Goal: Task Accomplishment & Management: Manage account settings

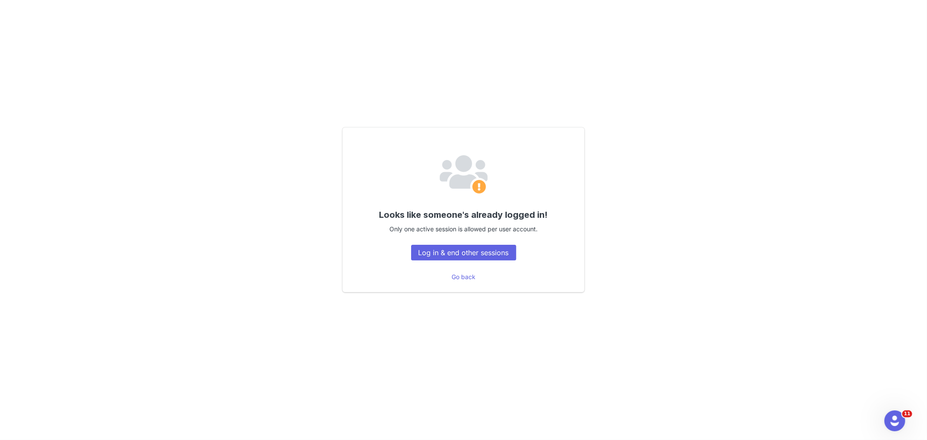
click at [294, 72] on div "Looks like someone's already logged in! Only one active session is allowed per …" at bounding box center [463, 220] width 927 height 440
click at [423, 256] on button "Log in & end other sessions" at bounding box center [463, 253] width 105 height 16
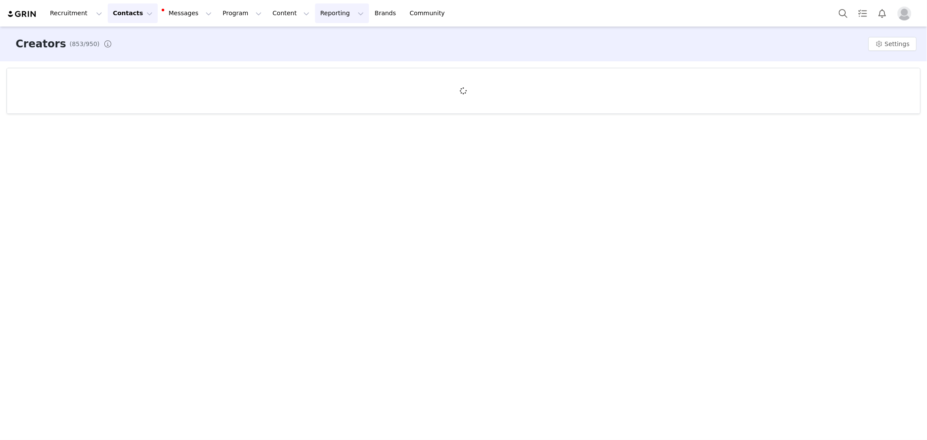
click at [315, 16] on button "Reporting Reporting" at bounding box center [342, 13] width 54 height 20
drag, startPoint x: 315, startPoint y: 36, endPoint x: 806, endPoint y: 439, distance: 635.7
click at [315, 36] on p "Dashboard" at bounding box center [321, 38] width 33 height 9
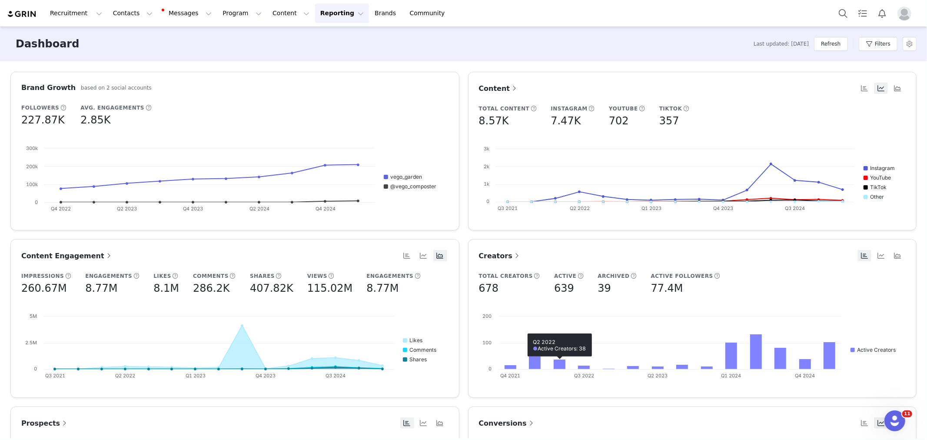
click at [510, 421] on span "Conversions" at bounding box center [507, 423] width 57 height 8
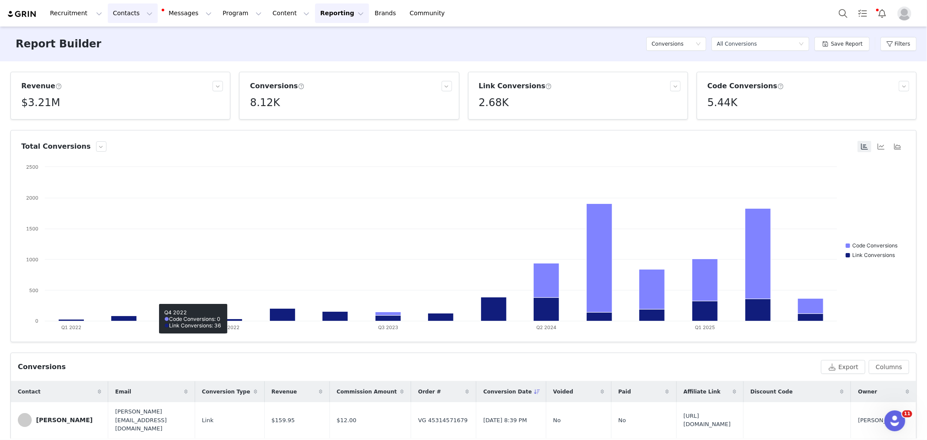
click at [143, 14] on button "Contacts Contacts" at bounding box center [133, 13] width 50 height 20
click at [142, 42] on div "Creators" at bounding box center [138, 38] width 58 height 9
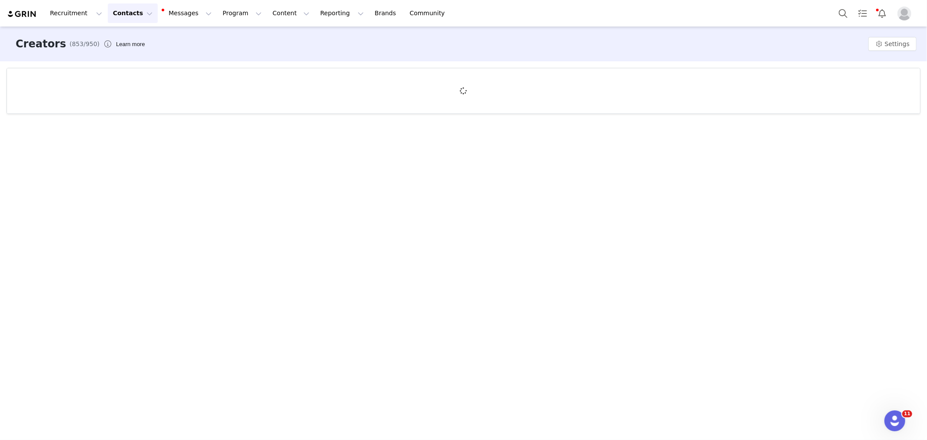
click at [250, 156] on div "Creators (853/950) Learn more Settings" at bounding box center [463, 233] width 927 height 412
click at [158, 7] on button "Messages Messages" at bounding box center [187, 13] width 59 height 20
click at [118, 11] on button "Contacts Contacts" at bounding box center [133, 13] width 50 height 20
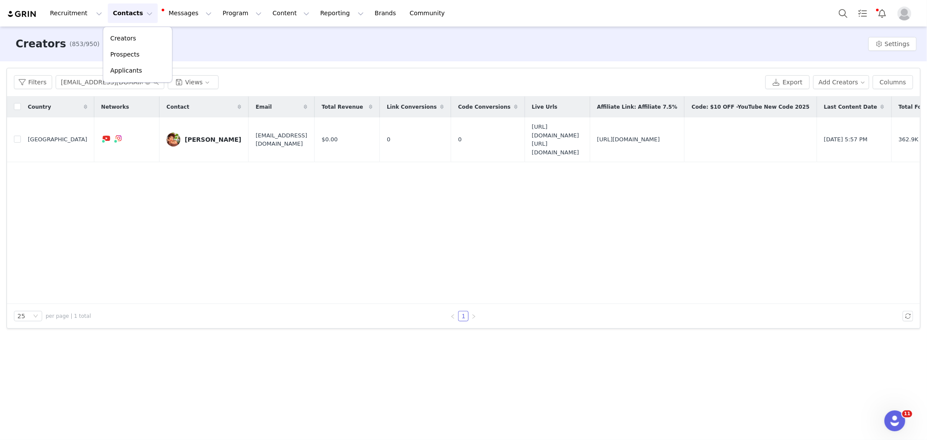
click at [258, 47] on div "Creators (853/950) Learn more Settings" at bounding box center [463, 44] width 927 height 35
click at [149, 80] on icon "icon: close-circle" at bounding box center [147, 82] width 5 height 5
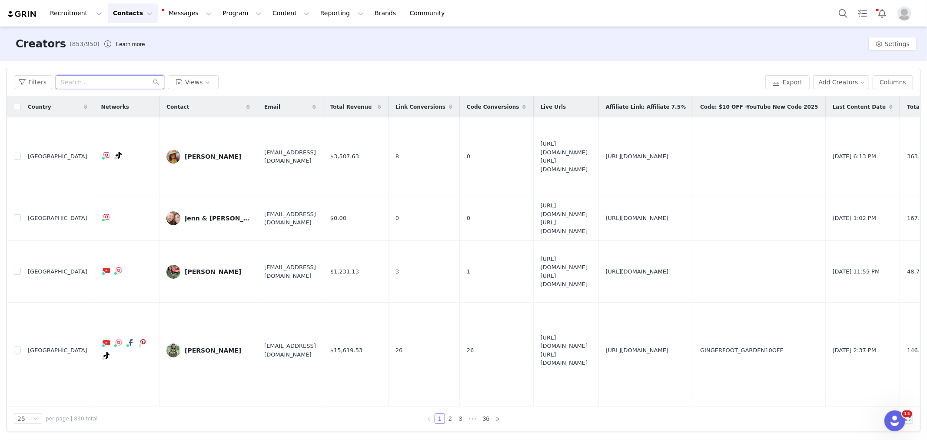
click at [94, 82] on input "text" at bounding box center [110, 82] width 109 height 14
click at [112, 10] on button "Contacts Contacts" at bounding box center [133, 13] width 50 height 20
click at [294, 18] on button "Content Content" at bounding box center [290, 13] width 47 height 20
click at [315, 19] on button "Reporting Reporting" at bounding box center [342, 13] width 54 height 20
click at [316, 36] on p "Dashboard" at bounding box center [321, 38] width 33 height 9
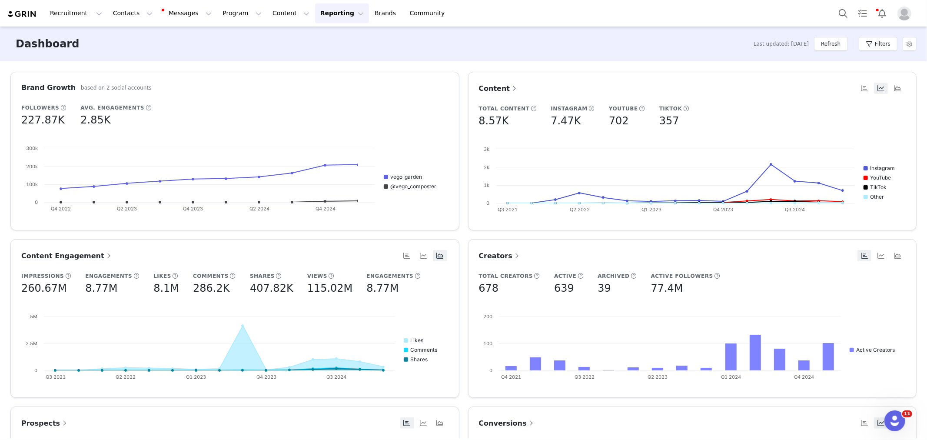
click at [504, 428] on link "Conversions" at bounding box center [507, 423] width 57 height 11
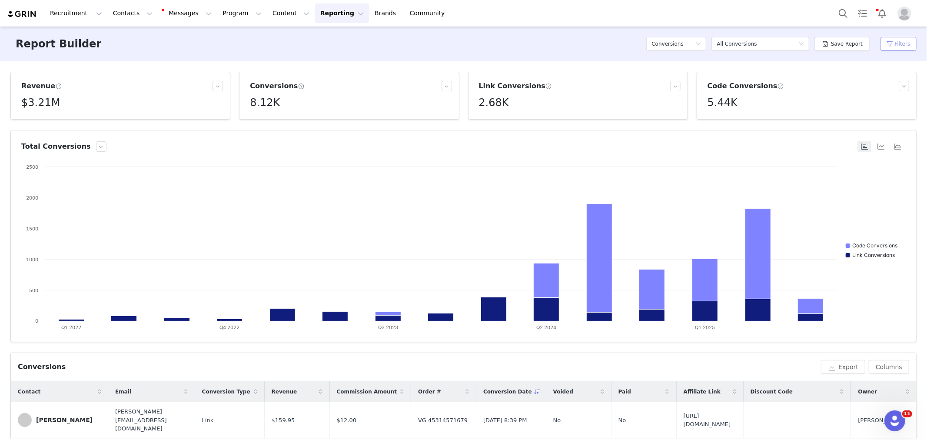
click at [912, 37] on button "Filters" at bounding box center [899, 44] width 36 height 14
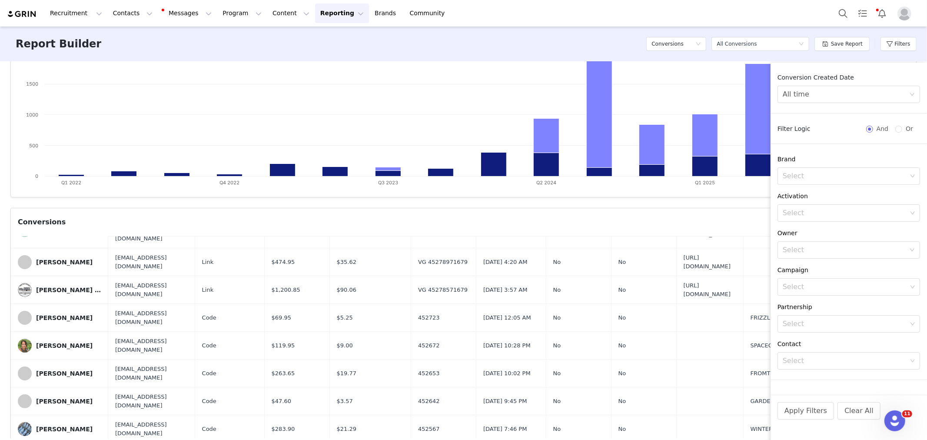
scroll to position [241, 0]
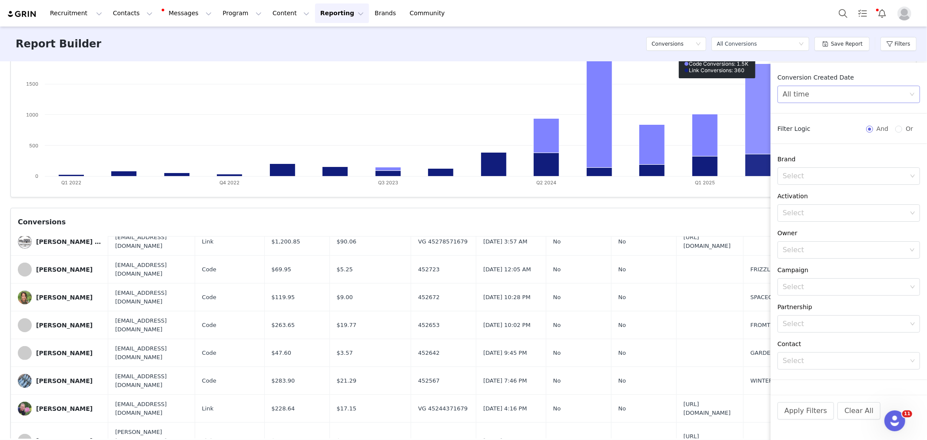
click at [820, 94] on div "All time" at bounding box center [846, 94] width 127 height 17
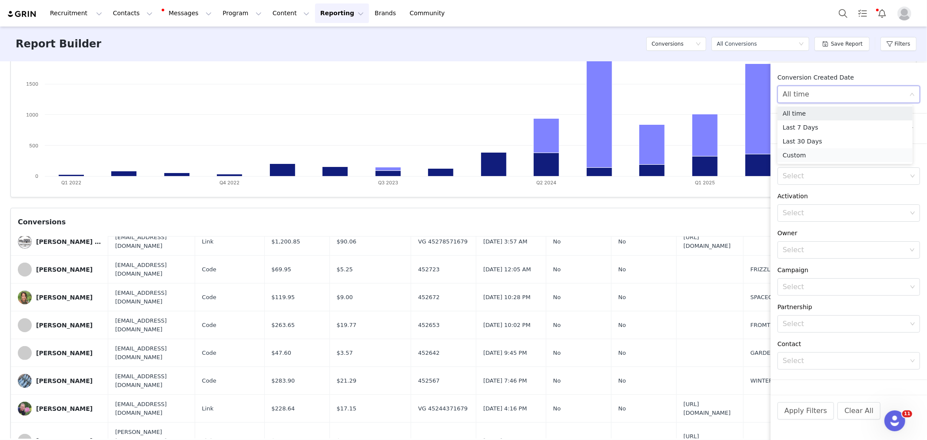
click at [814, 157] on li "Custom" at bounding box center [845, 155] width 135 height 14
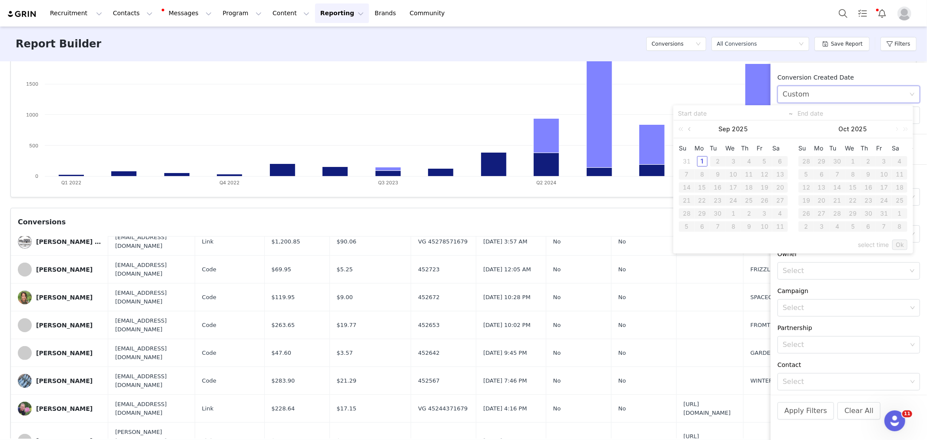
click at [689, 124] on link at bounding box center [690, 128] width 8 height 17
click at [765, 163] on div "1" at bounding box center [764, 161] width 10 height 10
type input "[DATE]"
click at [687, 226] on div "31" at bounding box center [687, 226] width 10 height 10
type input "[DATE]"
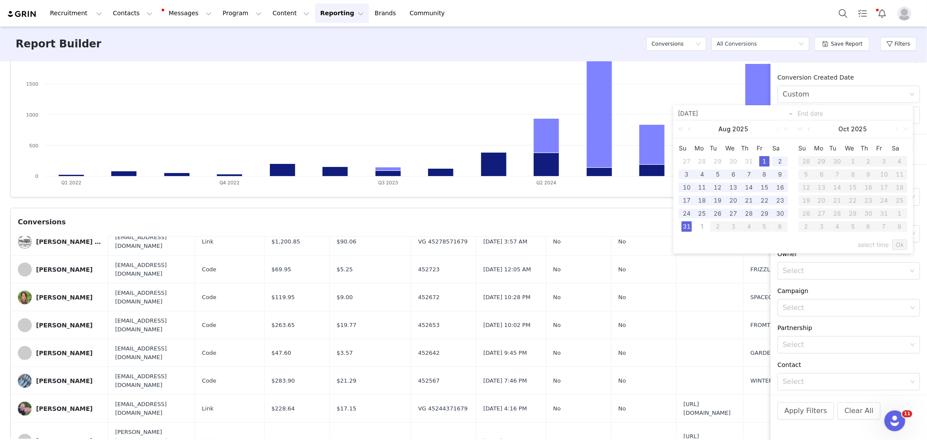
type input "[DATE]"
click at [901, 245] on link "Ok" at bounding box center [900, 245] width 15 height 10
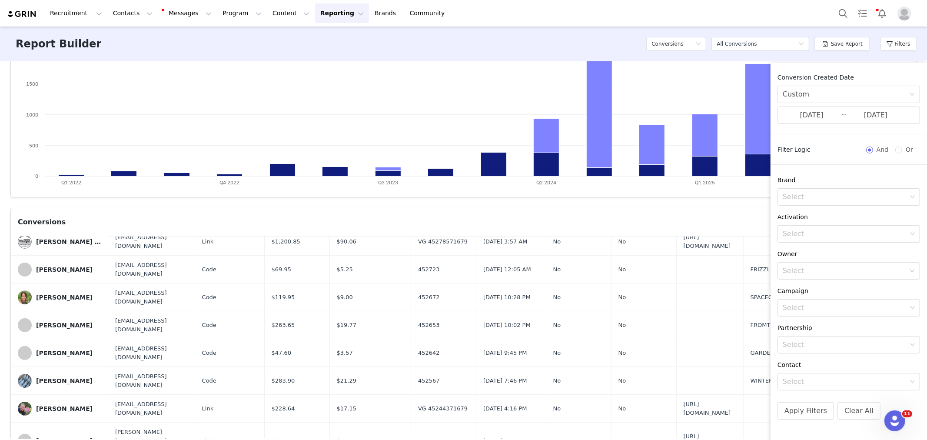
scroll to position [31, 0]
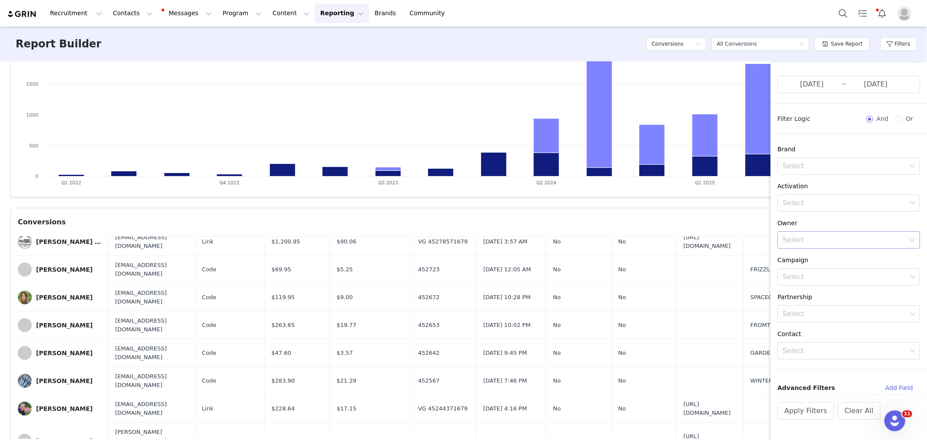
click at [812, 233] on div "Select" at bounding box center [846, 240] width 127 height 17
click at [826, 309] on p "[PERSON_NAME]" at bounding box center [858, 313] width 93 height 10
click at [812, 406] on button "Apply Filters" at bounding box center [806, 410] width 57 height 17
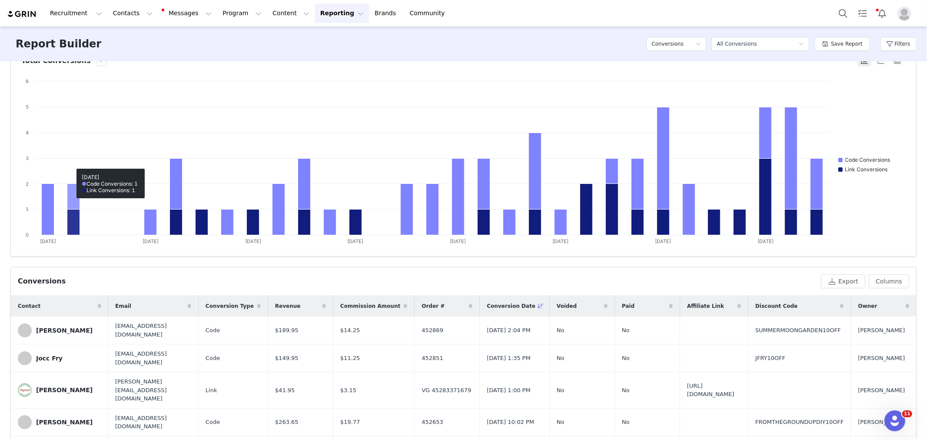
scroll to position [288, 0]
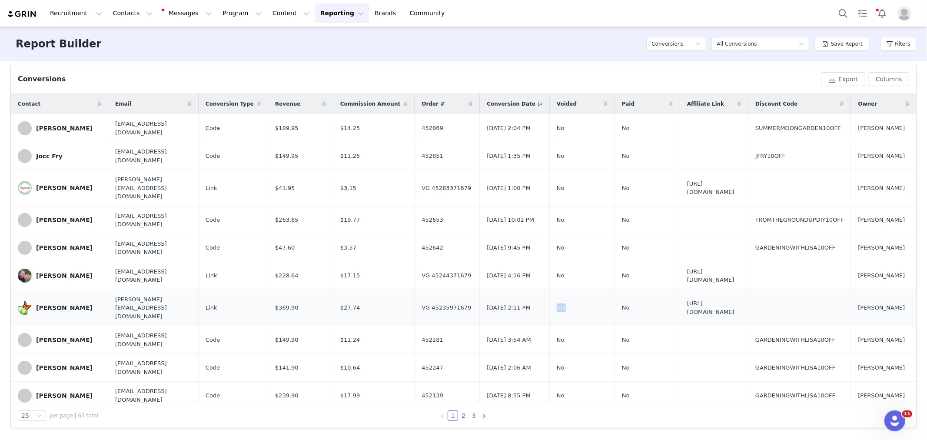
drag, startPoint x: 570, startPoint y: 293, endPoint x: 588, endPoint y: 292, distance: 18.3
click at [588, 292] on td "Yes" at bounding box center [582, 308] width 65 height 37
click at [459, 415] on link "2" at bounding box center [464, 416] width 10 height 10
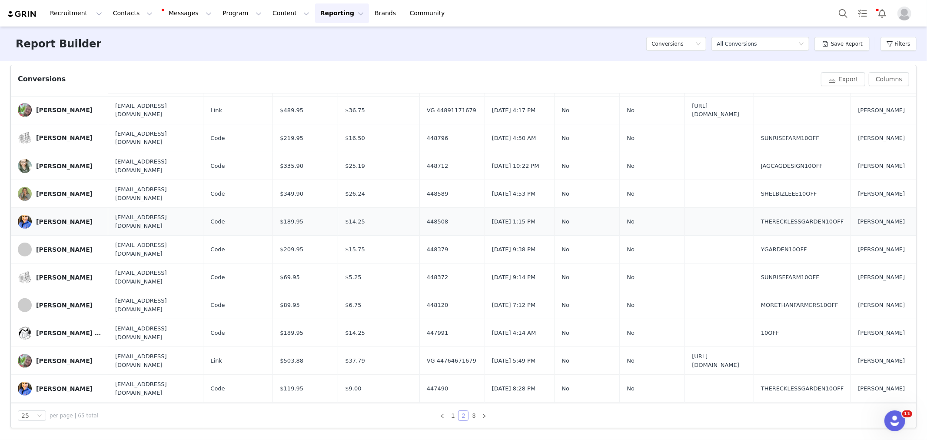
scroll to position [414, 0]
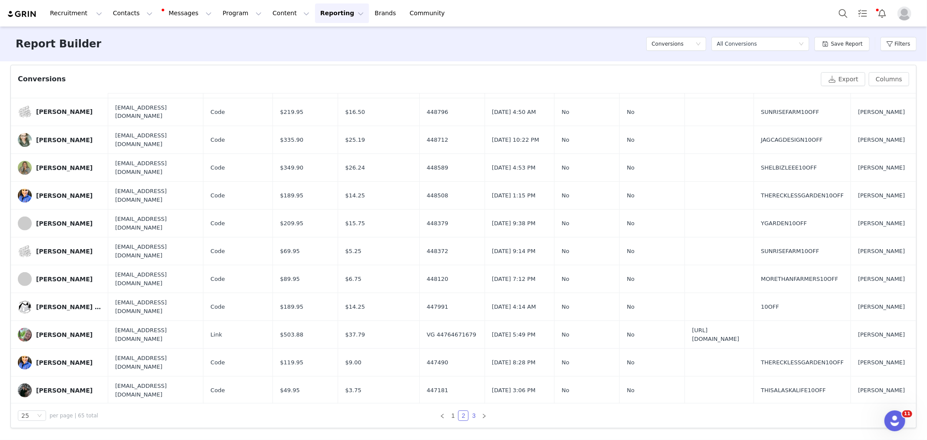
click at [471, 413] on link "3" at bounding box center [474, 416] width 10 height 10
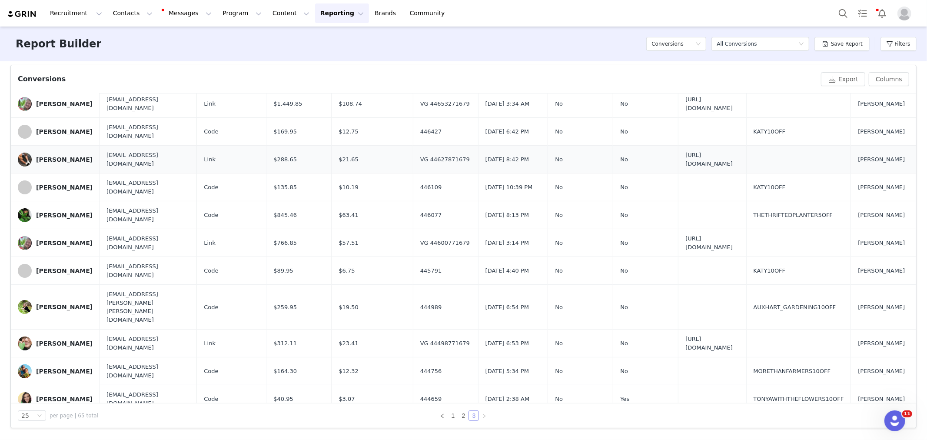
scroll to position [136, 0]
click at [448, 417] on link "1" at bounding box center [453, 416] width 10 height 10
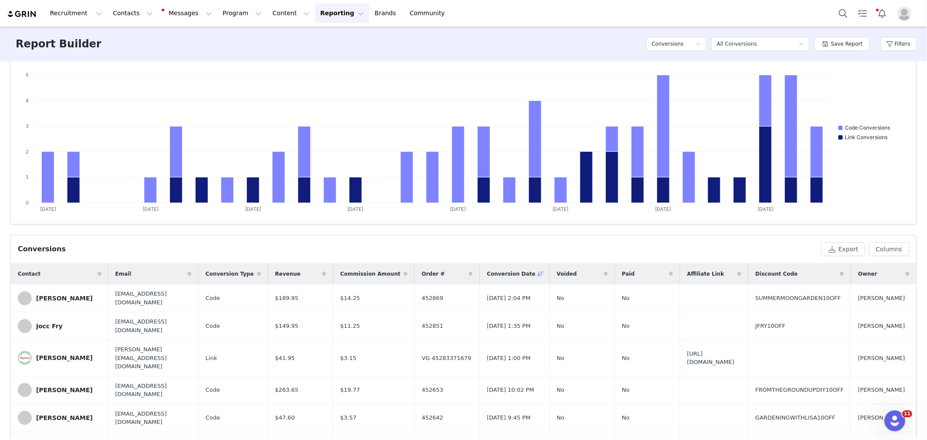
scroll to position [0, 0]
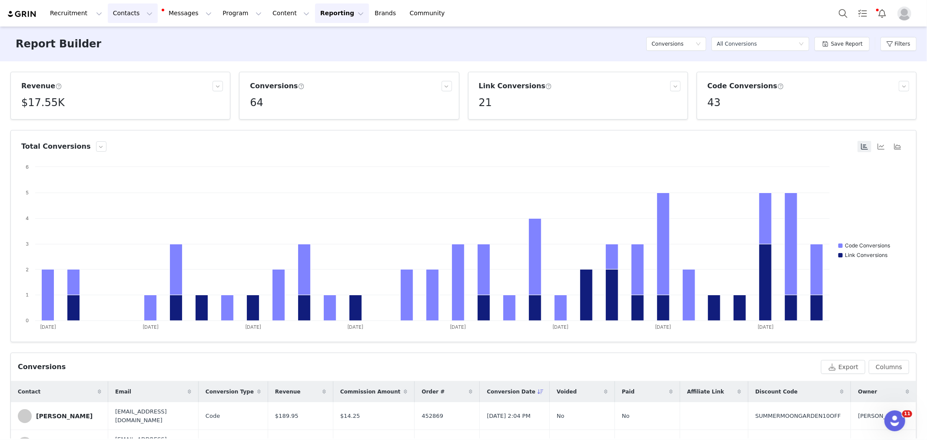
click at [133, 10] on button "Contacts Contacts" at bounding box center [133, 13] width 50 height 20
click at [146, 41] on div "Creators" at bounding box center [138, 38] width 58 height 9
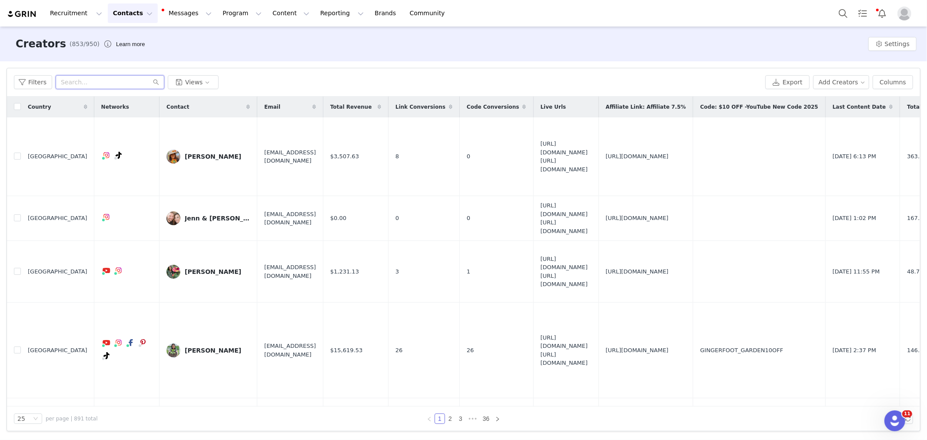
click at [88, 76] on input "text" at bounding box center [110, 82] width 109 height 14
paste input "[EMAIL_ADDRESS][DOMAIN_NAME]"
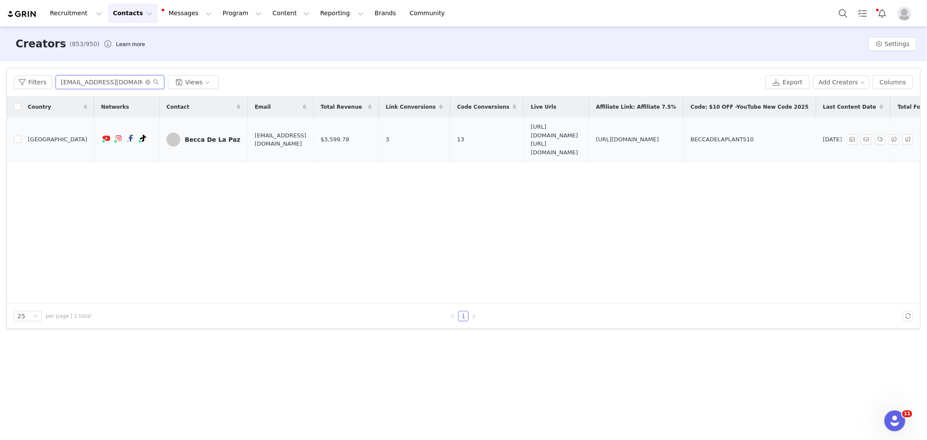
type input "[EMAIL_ADDRESS][DOMAIN_NAME]"
click at [193, 140] on div "Becca De La Paz" at bounding box center [213, 139] width 56 height 7
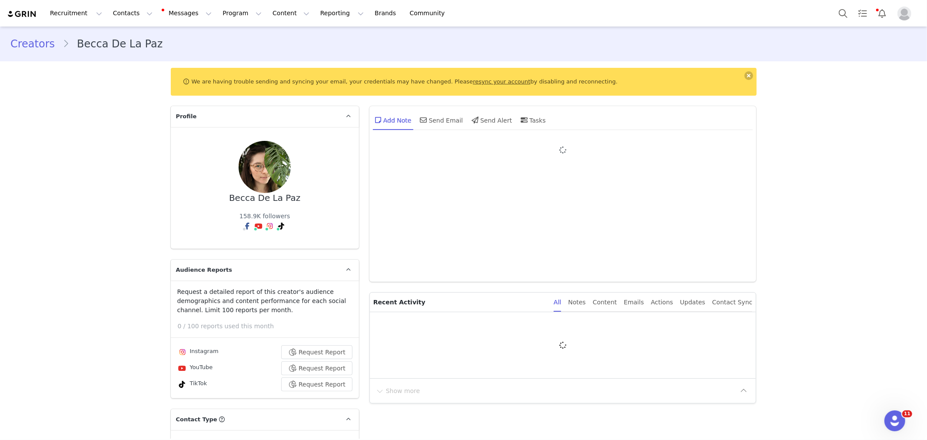
type input "+1 ([GEOGRAPHIC_DATA])"
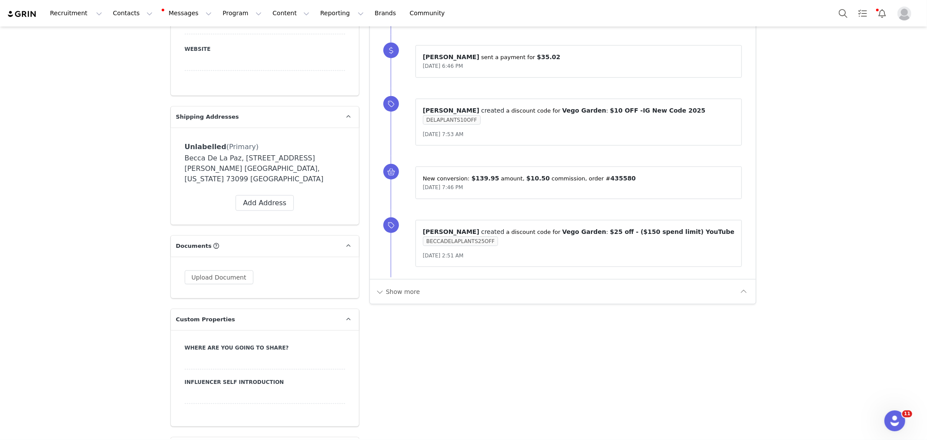
scroll to position [773, 0]
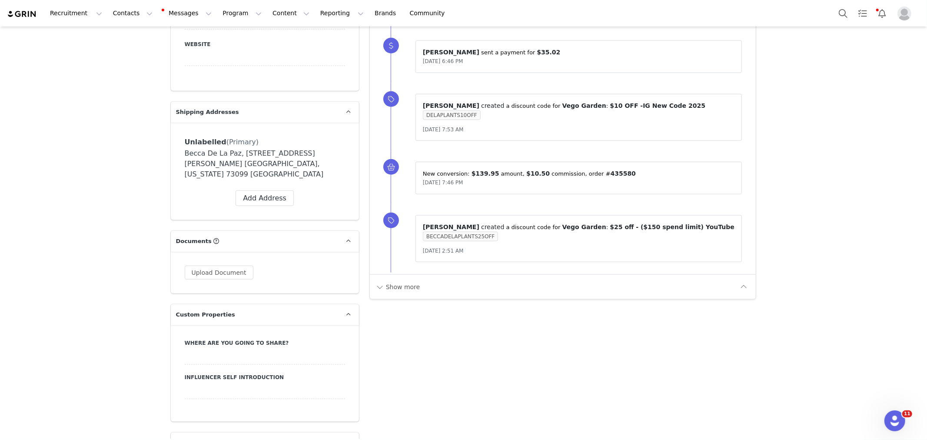
click at [401, 298] on div "Show more" at bounding box center [563, 286] width 386 height 25
click at [398, 290] on button "Show more" at bounding box center [398, 287] width 46 height 14
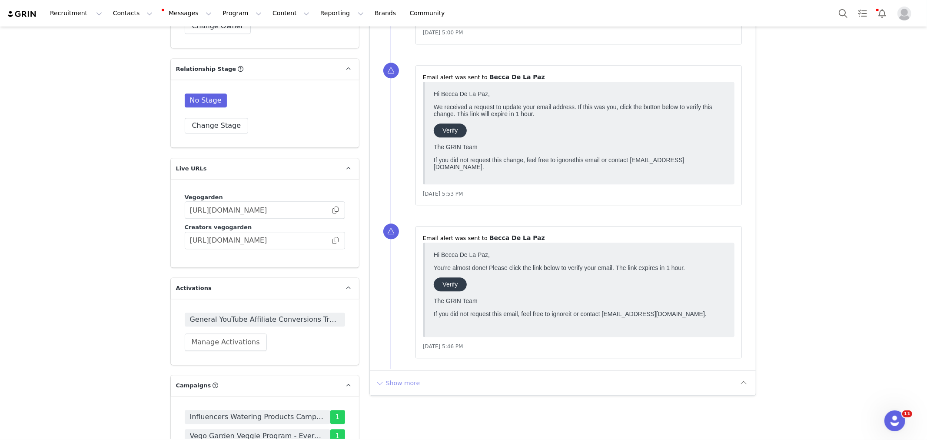
scroll to position [2028, 0]
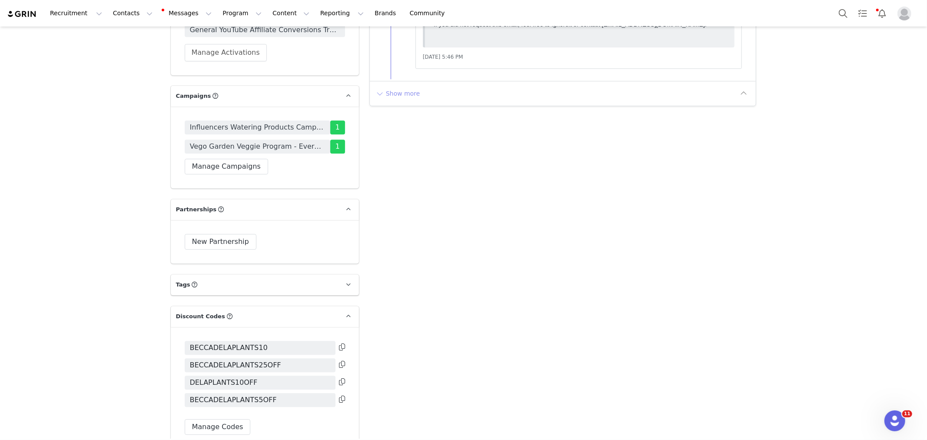
click at [394, 88] on button "Show more" at bounding box center [398, 94] width 46 height 14
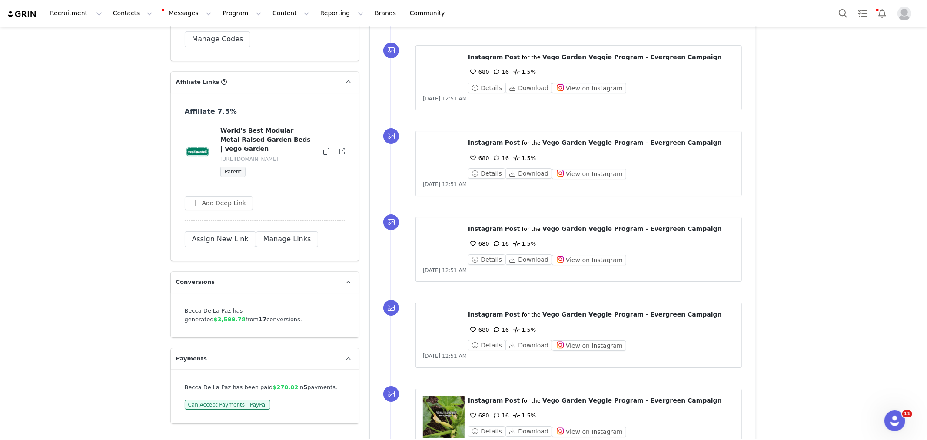
scroll to position [2554, 0]
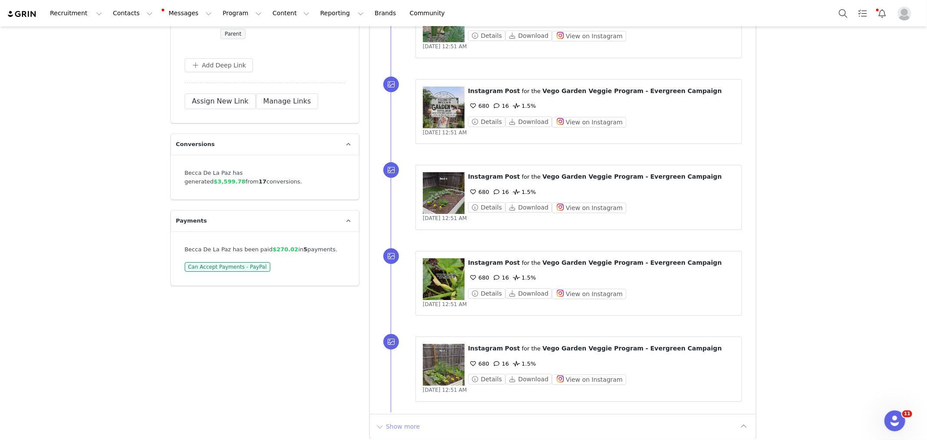
click at [399, 420] on button "Show more" at bounding box center [398, 427] width 46 height 14
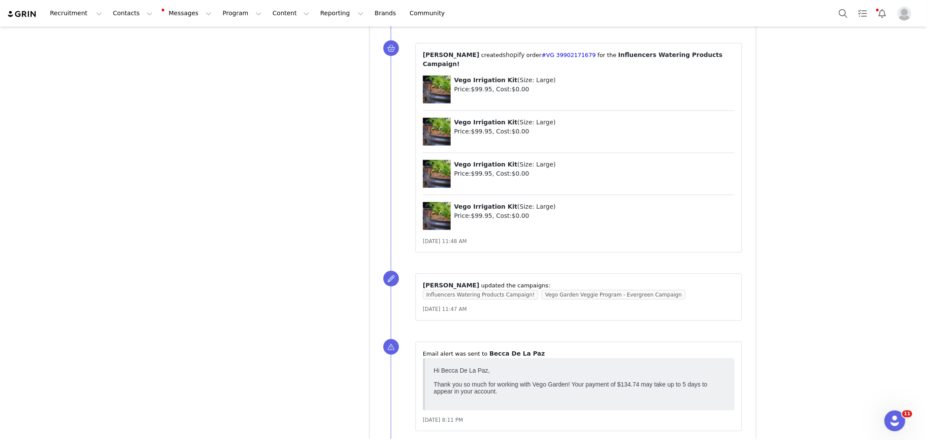
scroll to position [3474, 0]
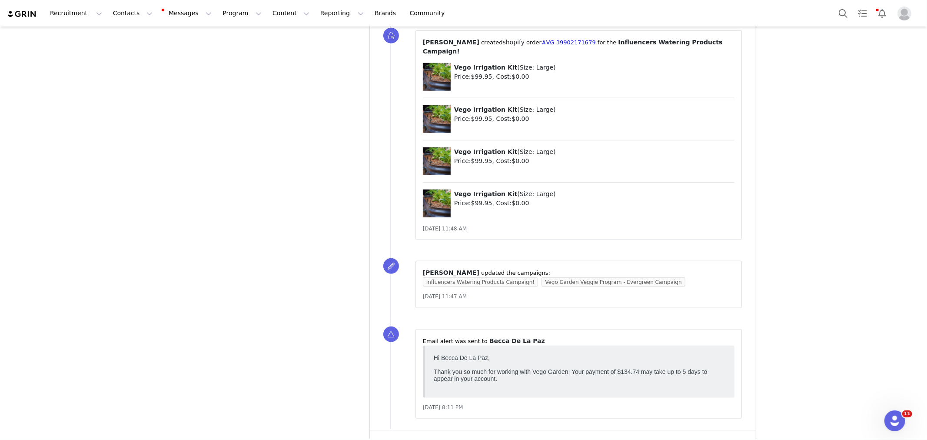
click at [401, 436] on button "Show more" at bounding box center [398, 443] width 46 height 14
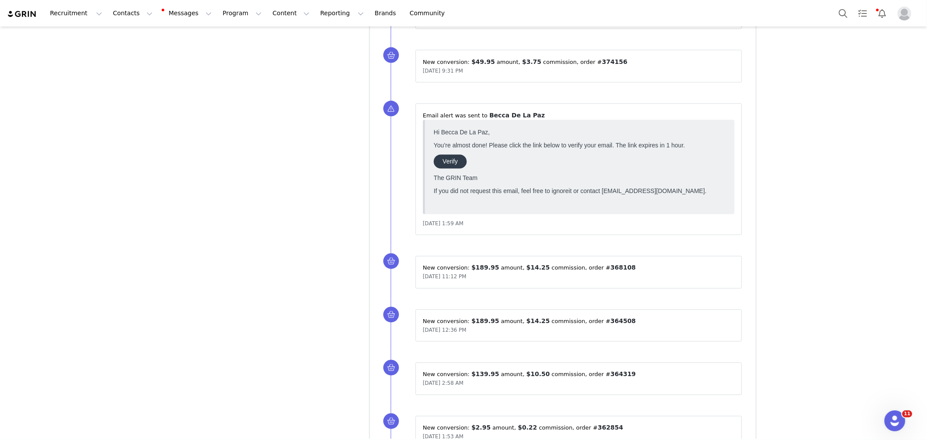
scroll to position [4172, 0]
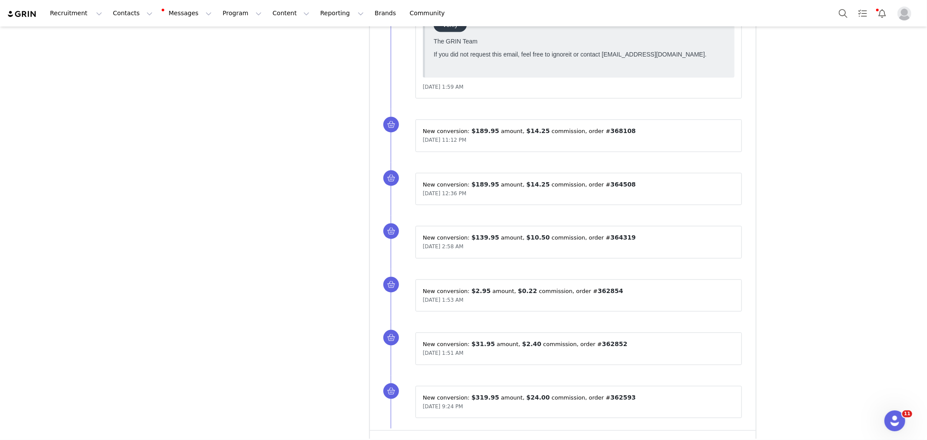
click at [377, 436] on button "Show more" at bounding box center [398, 443] width 46 height 14
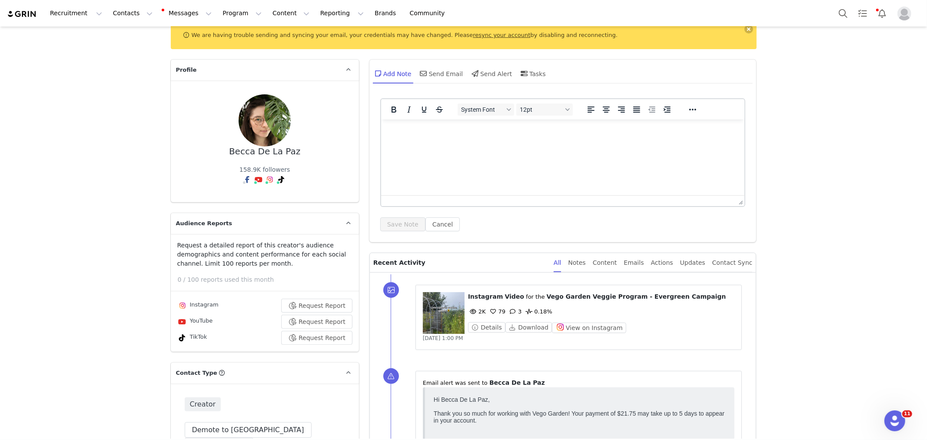
scroll to position [145, 0]
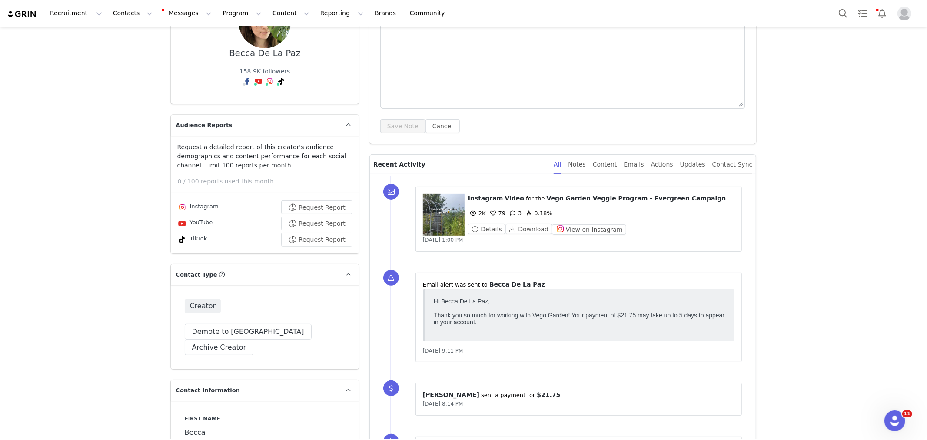
click at [340, 10] on button "Reporting Reporting" at bounding box center [342, 13] width 54 height 20
click at [333, 27] on div "Dashboard Report Builder" at bounding box center [332, 47] width 70 height 40
click at [336, 39] on p "Dashboard" at bounding box center [321, 38] width 33 height 9
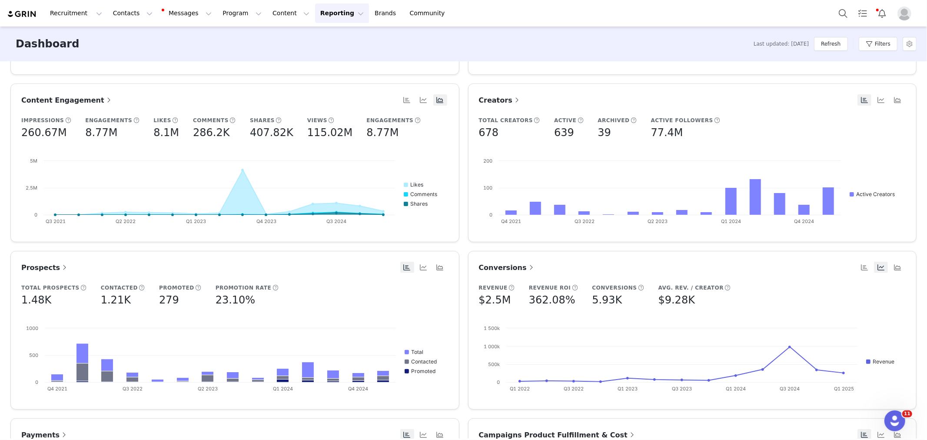
scroll to position [193, 0]
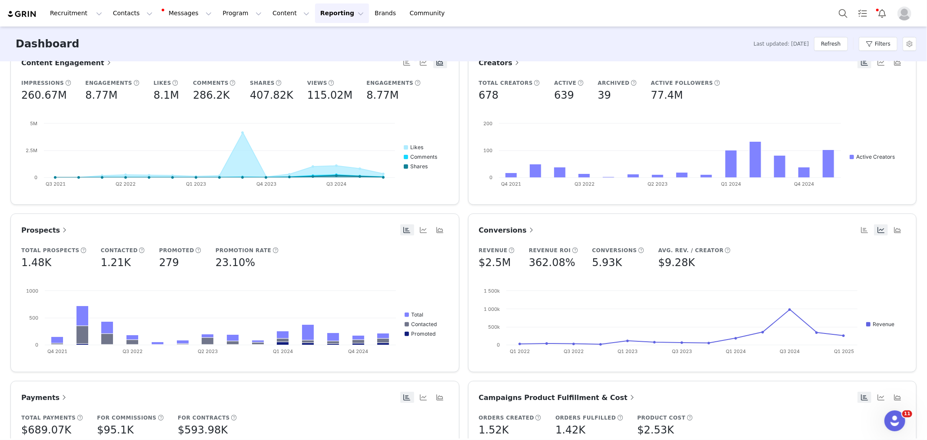
click at [498, 230] on span "Conversions" at bounding box center [507, 230] width 57 height 8
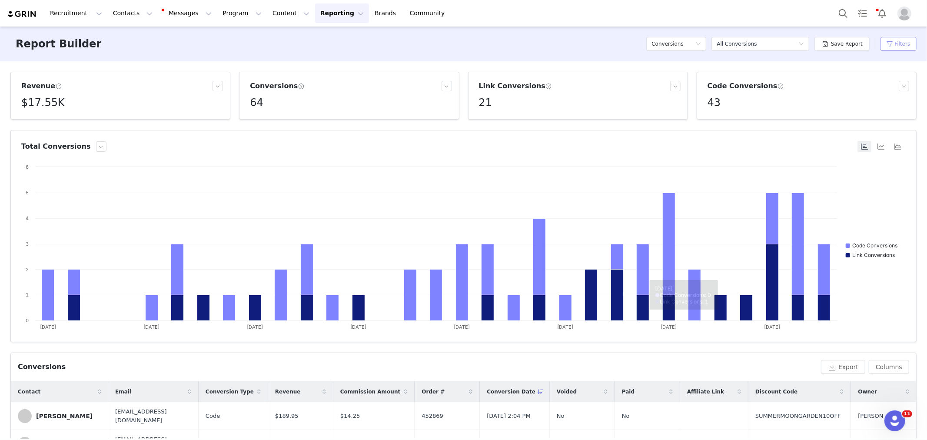
click at [905, 43] on button "Filters" at bounding box center [899, 44] width 36 height 14
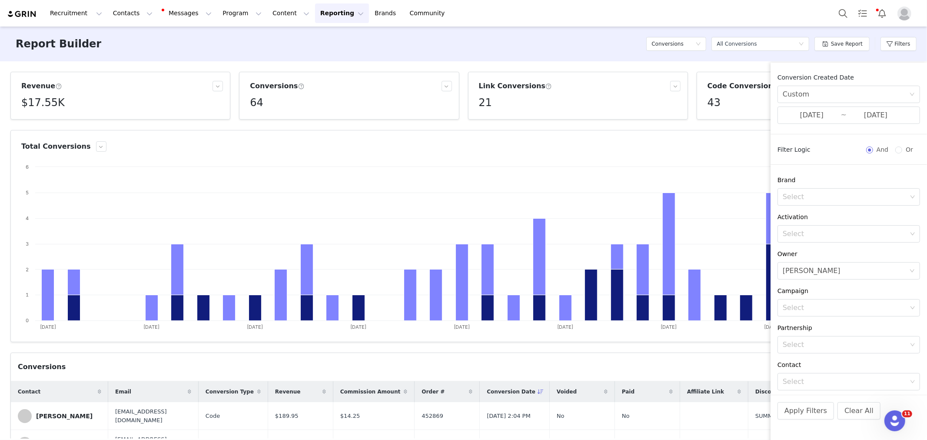
click at [843, 83] on div "Conversion Created Date Custom [DATE] ~ [DATE]" at bounding box center [849, 98] width 157 height 51
click at [840, 88] on div "Custom" at bounding box center [846, 94] width 127 height 17
click at [794, 277] on div "[PERSON_NAME]" at bounding box center [812, 271] width 58 height 17
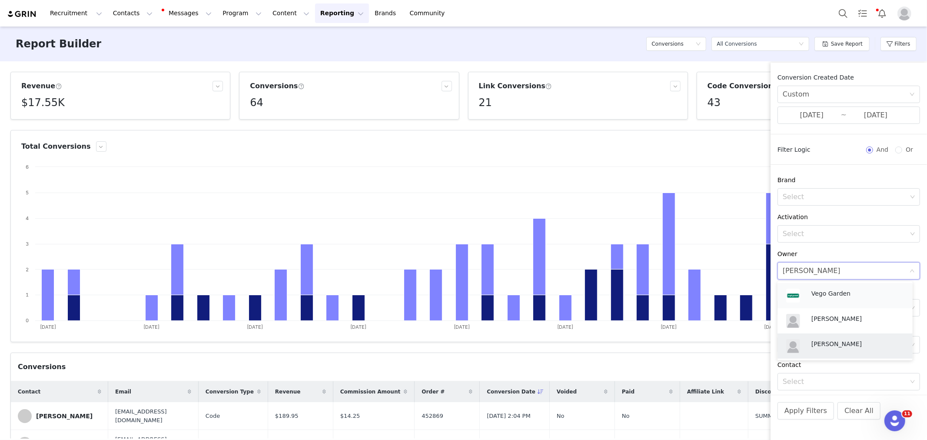
click at [793, 293] on img at bounding box center [793, 296] width 14 height 14
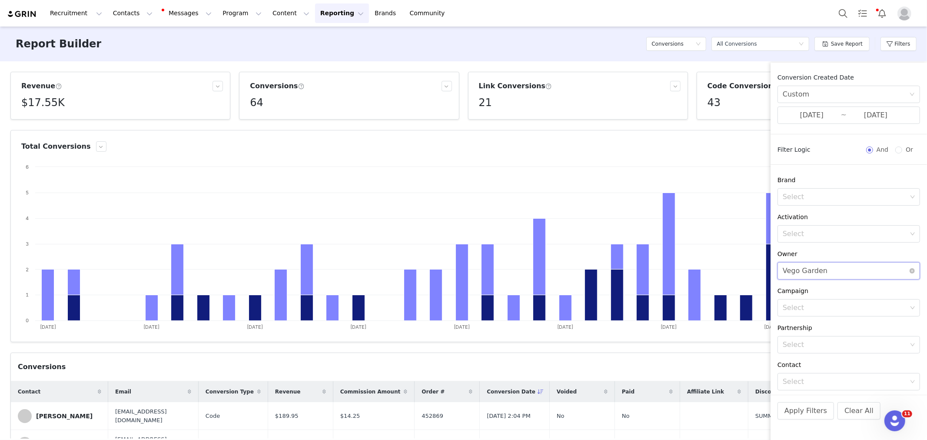
click at [874, 269] on div "Select Vego Garden" at bounding box center [846, 271] width 127 height 17
click at [910, 271] on icon "icon: close-circle" at bounding box center [912, 270] width 5 height 5
click at [808, 411] on button "Apply Filters" at bounding box center [806, 410] width 57 height 17
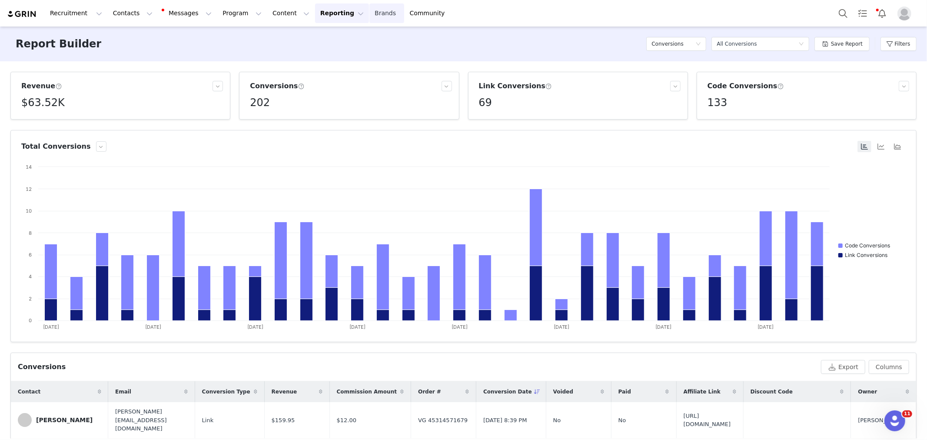
click at [370, 16] on link "Brands Brands" at bounding box center [387, 13] width 34 height 20
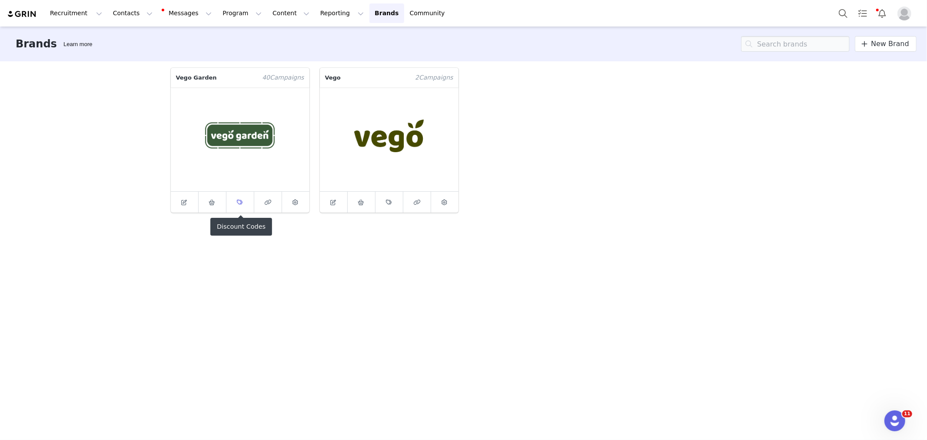
click at [246, 203] on link at bounding box center [240, 202] width 28 height 21
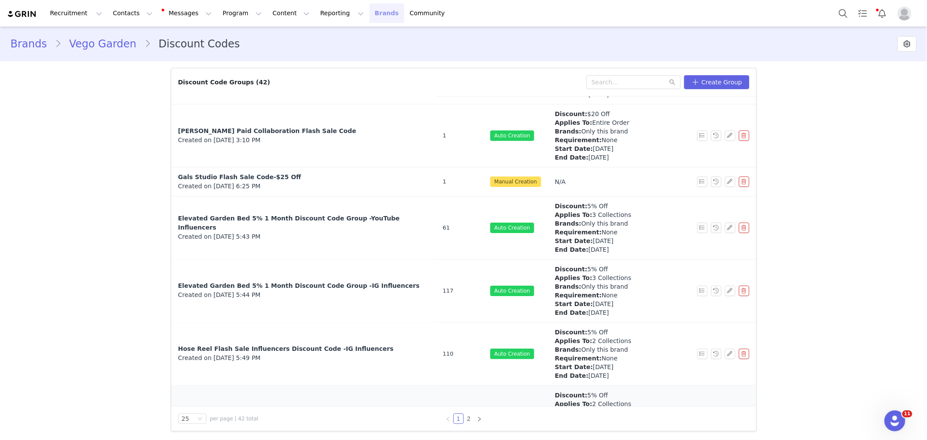
scroll to position [1295, 0]
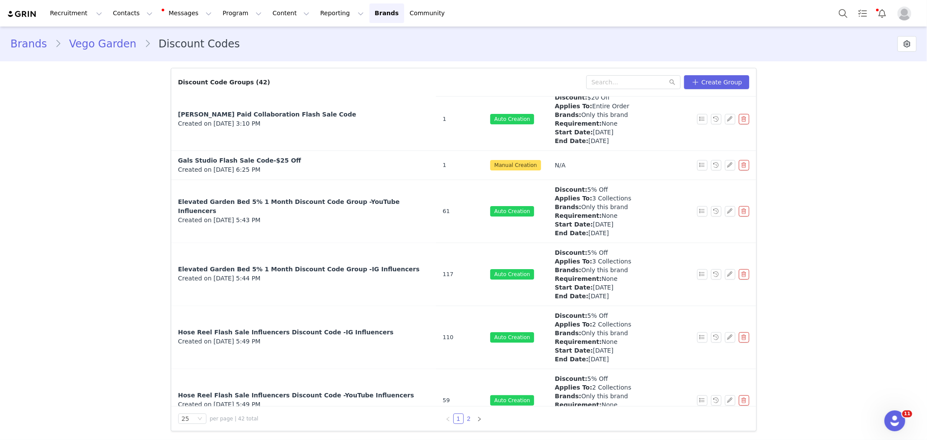
click at [470, 416] on link "2" at bounding box center [469, 419] width 10 height 10
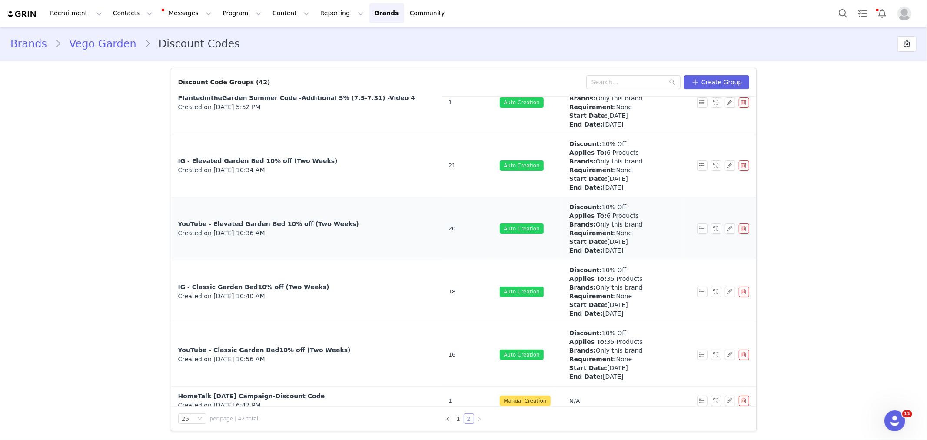
scroll to position [713, 0]
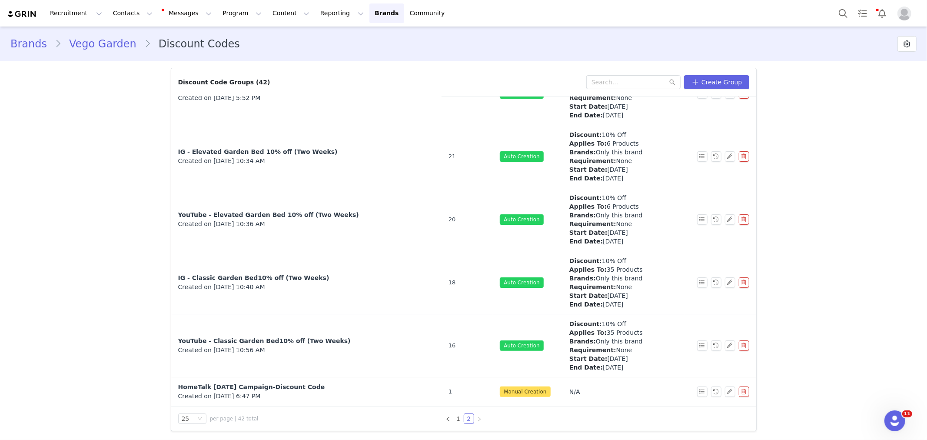
click at [92, 280] on div "Brands Vego Garden Discount Codes Discounts settings Show Discount Code on Live…" at bounding box center [463, 232] width 927 height 411
click at [698, 282] on button "button" at bounding box center [702, 282] width 10 height 10
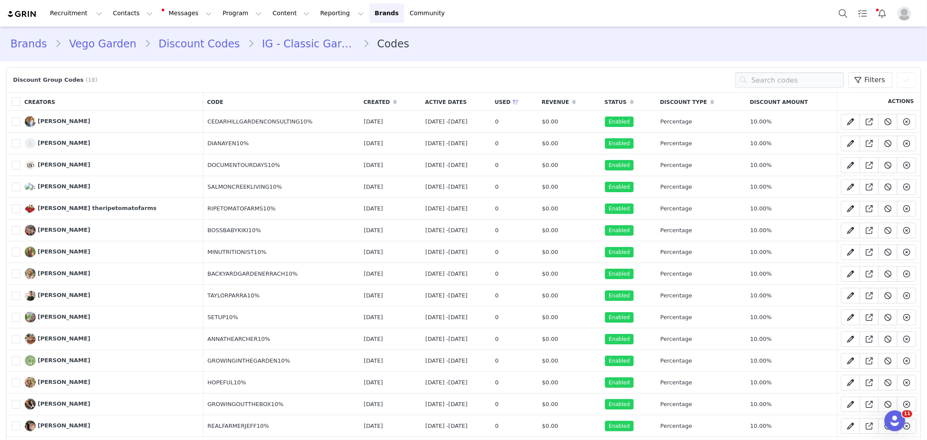
click at [242, 60] on section "Brands Vego Garden Discount Codes IG - Classic Garden Bed10% off (Two Weeks) Co…" at bounding box center [463, 44] width 927 height 35
click at [519, 104] on icon at bounding box center [516, 102] width 6 height 5
click at [614, 33] on div "Brands Vego Garden Discount Codes IG - Classic Garden Bed10% off (Two Weeks) Co…" at bounding box center [463, 44] width 927 height 30
click at [262, 41] on link "IG - Classic Garden Bed10% off (Two Weeks)" at bounding box center [308, 44] width 109 height 16
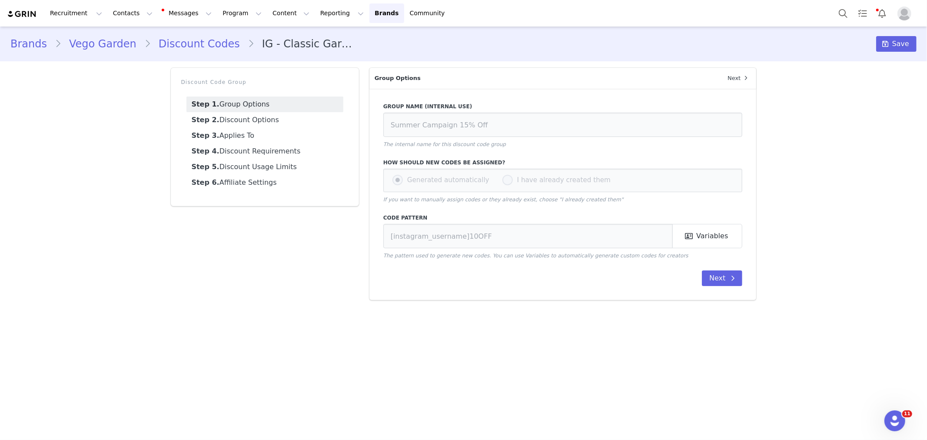
type input "IG - Classic Garden Bed10% off (Two Weeks)"
type input "[instagram_username]10%"
click at [315, 10] on button "Reporting Reporting" at bounding box center [342, 13] width 54 height 20
click at [318, 41] on p "Dashboard" at bounding box center [321, 38] width 33 height 9
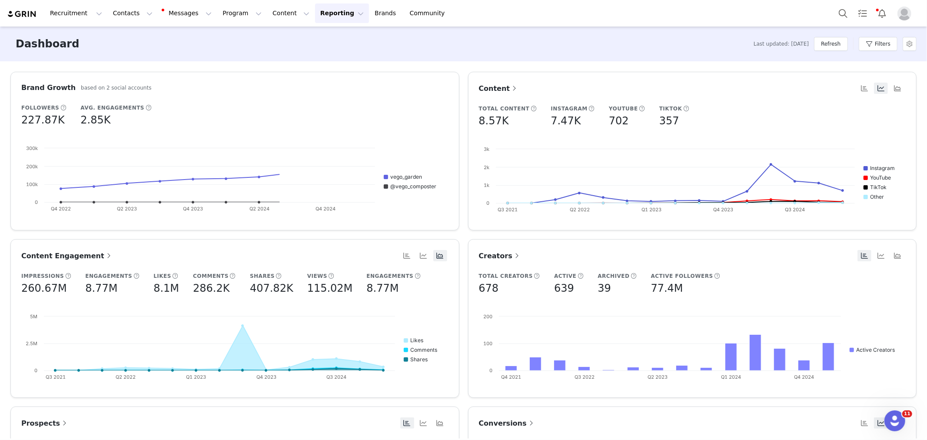
scroll to position [97, 0]
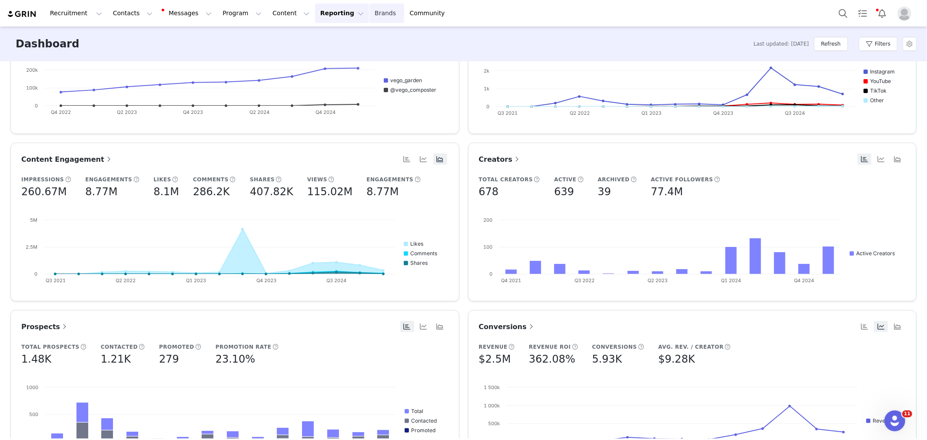
click at [370, 9] on link "Brands Brands" at bounding box center [387, 13] width 34 height 20
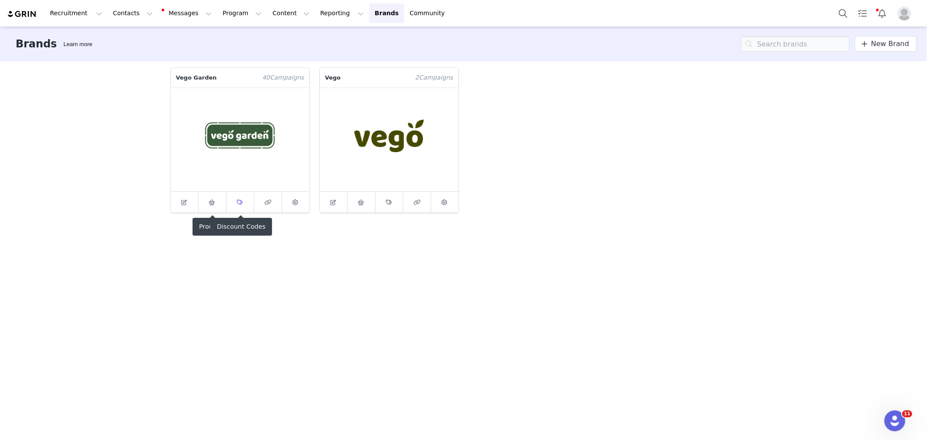
click at [233, 200] on link at bounding box center [240, 202] width 28 height 21
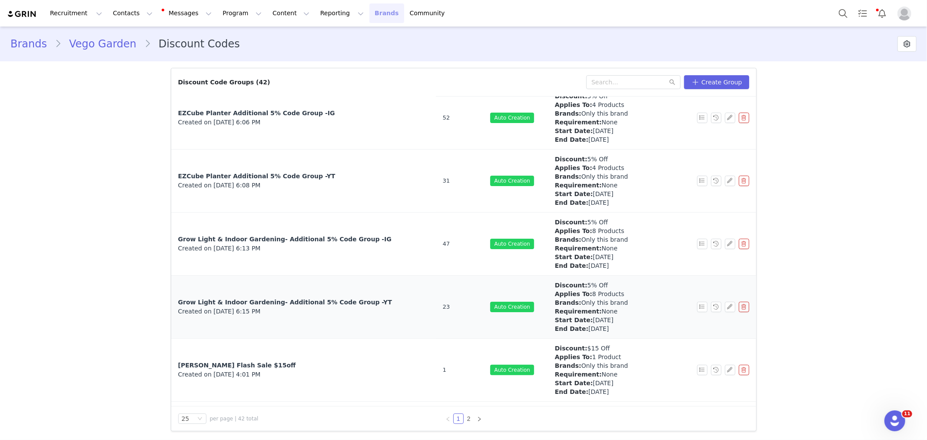
scroll to position [1295, 0]
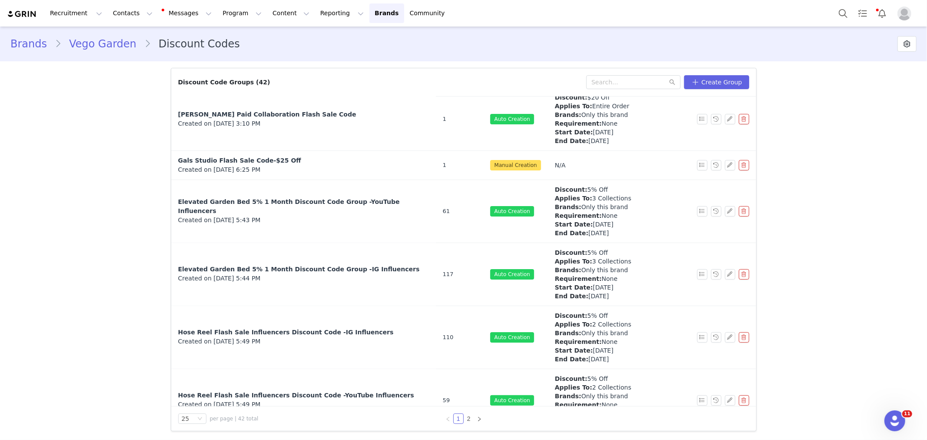
click at [803, 232] on div "Brands Vego Garden Discount Codes Discounts settings Show Discount Code on Live…" at bounding box center [463, 232] width 927 height 411
click at [334, 11] on button "Reporting Reporting" at bounding box center [342, 13] width 54 height 20
click at [230, 14] on button "Program Program" at bounding box center [242, 13] width 50 height 20
click at [235, 58] on p "Campaigns" at bounding box center [230, 54] width 34 height 9
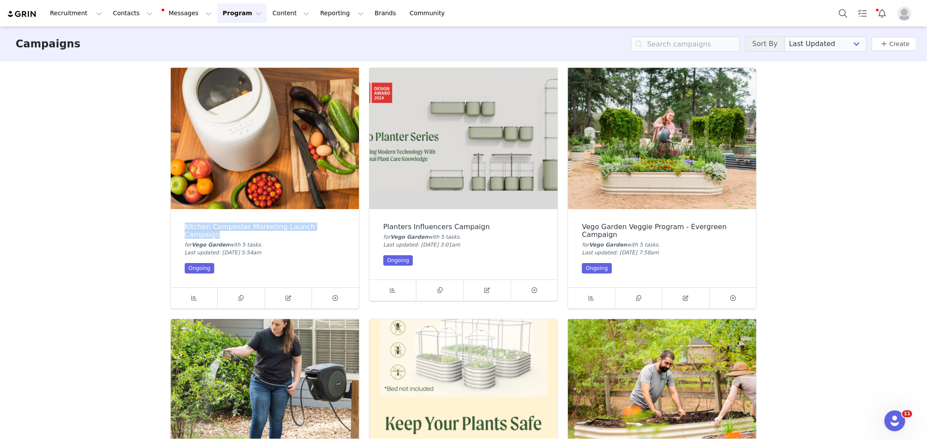
drag, startPoint x: 181, startPoint y: 225, endPoint x: 229, endPoint y: 238, distance: 49.3
click at [229, 238] on div "Kitchen Composter Marketing Launch Campaign" at bounding box center [265, 231] width 160 height 16
copy div "Kitchen Composter Marketing Launch Campaign"
click at [422, 230] on div "Planters Influencers Campaign" at bounding box center [463, 227] width 160 height 8
drag, startPoint x: 379, startPoint y: 227, endPoint x: 495, endPoint y: 226, distance: 115.6
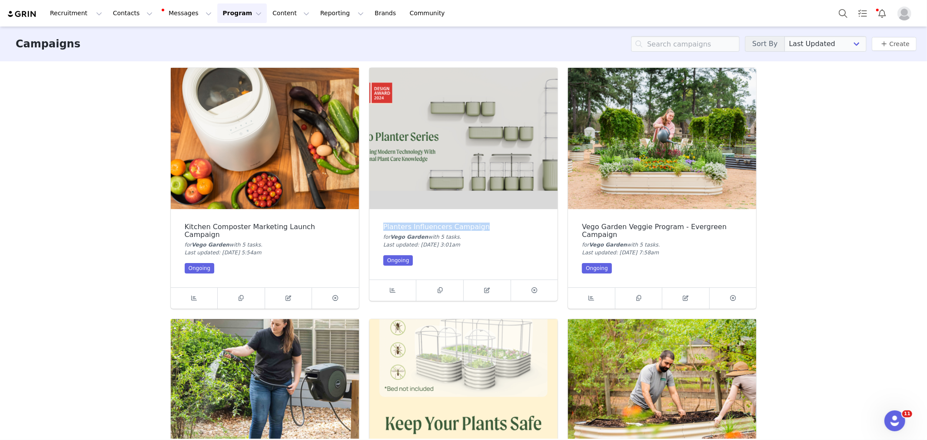
click at [495, 226] on div "Planters Influencers Campaign for Vego Garden with 5 task s . Last updated: [DA…" at bounding box center [464, 244] width 188 height 70
drag, startPoint x: 579, startPoint y: 224, endPoint x: 620, endPoint y: 236, distance: 43.5
click at [620, 236] on div "Vego Garden Veggie Program - Evergreen Campaign" at bounding box center [662, 231] width 160 height 16
copy div "Vego Garden Veggie Program - Evergreen Campaign"
click at [863, 266] on div "Campaigns Sort By Last Updated Newest to Oldest Oldest to Newest Title A-Z Titl…" at bounding box center [463, 233] width 927 height 412
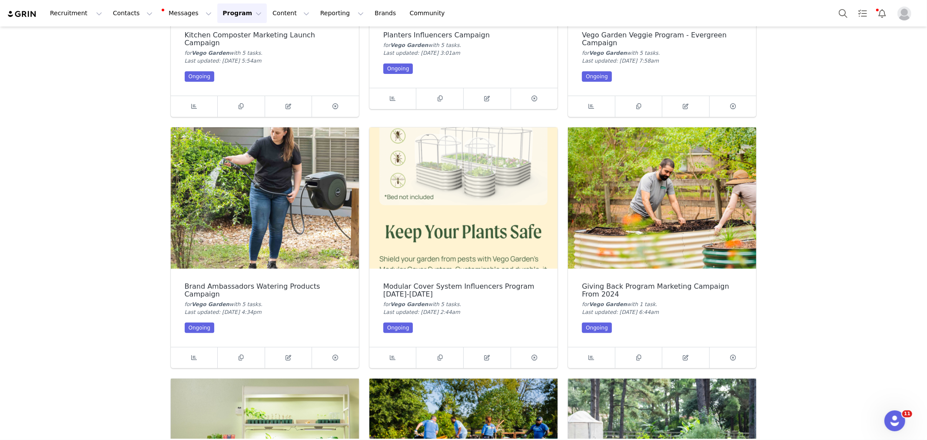
scroll to position [193, 0]
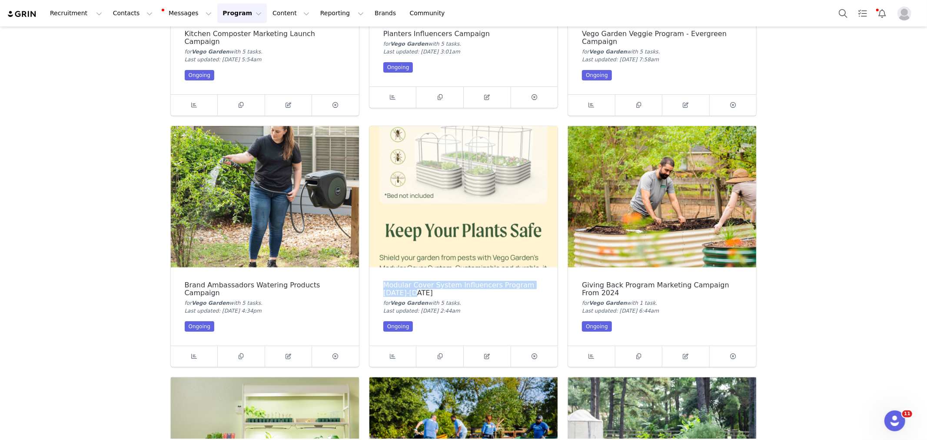
copy div "Modular Cover System Influencers Program [DATE]-[DATE]"
drag, startPoint x: 377, startPoint y: 282, endPoint x: 425, endPoint y: 290, distance: 48.6
click at [425, 290] on div "Modular Cover System Influencers Program [DATE]-[DATE] for [GEOGRAPHIC_DATA] wi…" at bounding box center [464, 306] width 188 height 78
click at [827, 297] on section "Campaigns Sort By Last Updated Newest to Oldest Oldest to Newest Title A-Z Titl…" at bounding box center [463, 233] width 927 height 412
drag, startPoint x: 370, startPoint y: 282, endPoint x: 438, endPoint y: 293, distance: 68.3
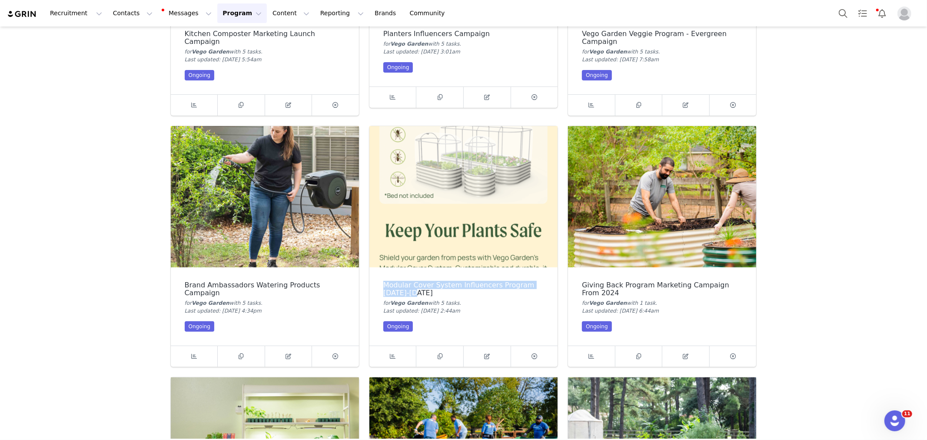
click at [437, 294] on div "Modular Cover System Influencers Program [DATE]-[DATE] for [GEOGRAPHIC_DATA] wi…" at bounding box center [464, 306] width 188 height 78
copy div "Modular Cover System Influencers Program [DATE]-[DATE]"
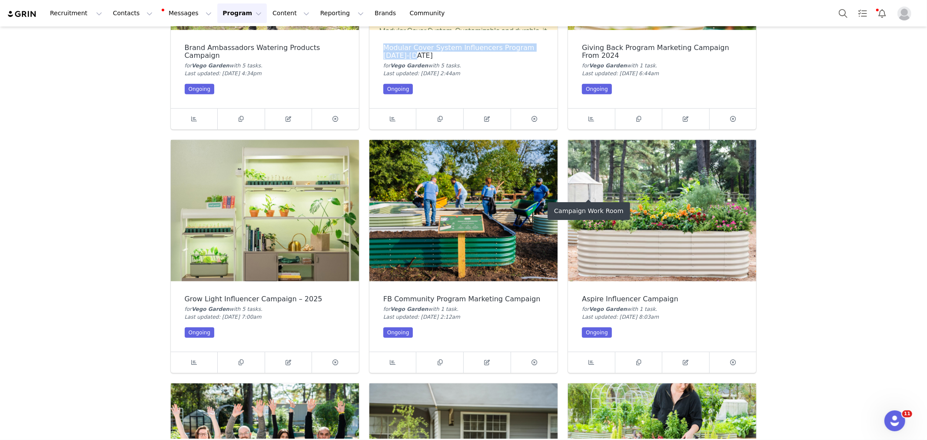
scroll to position [435, 0]
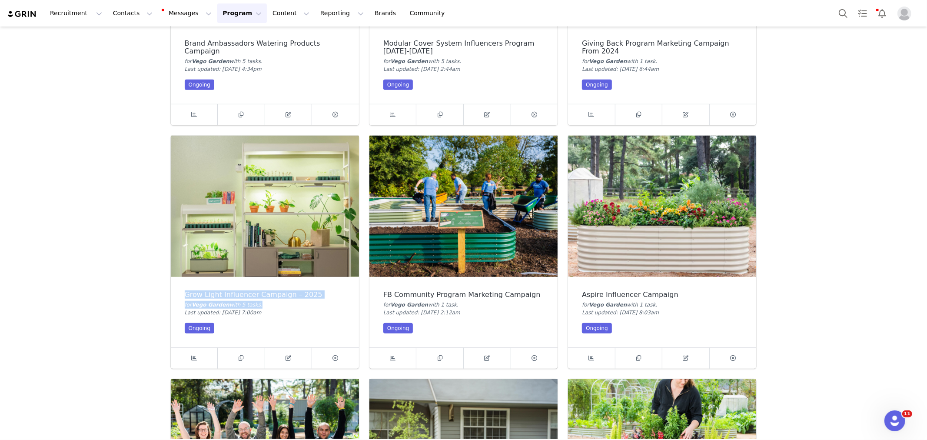
drag, startPoint x: 181, startPoint y: 292, endPoint x: 328, endPoint y: 300, distance: 147.2
click at [328, 300] on div "Grow Light Influencer Campaign – 2025 for Vego Garden with 5 task s . Last upda…" at bounding box center [265, 312] width 188 height 70
drag, startPoint x: 325, startPoint y: 299, endPoint x: 227, endPoint y: 299, distance: 98.3
click at [324, 300] on div "Grow Light Influencer Campaign – 2025 for Vego Garden with 5 task s . Last upda…" at bounding box center [265, 312] width 188 height 70
click at [220, 296] on div "Grow Light Influencer Campaign – 2025" at bounding box center [265, 295] width 160 height 8
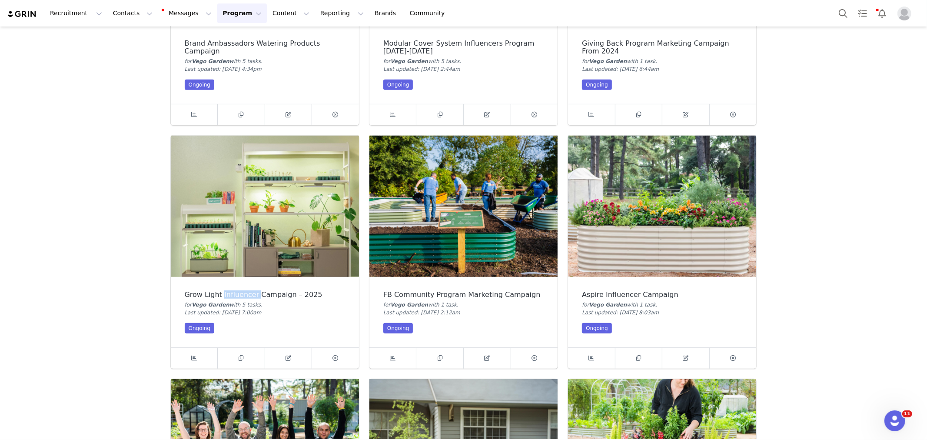
click at [220, 296] on div "Grow Light Influencer Campaign – 2025" at bounding box center [265, 295] width 160 height 8
click at [220, 295] on div "Grow Light Influencer Campaign – 2025" at bounding box center [265, 295] width 160 height 8
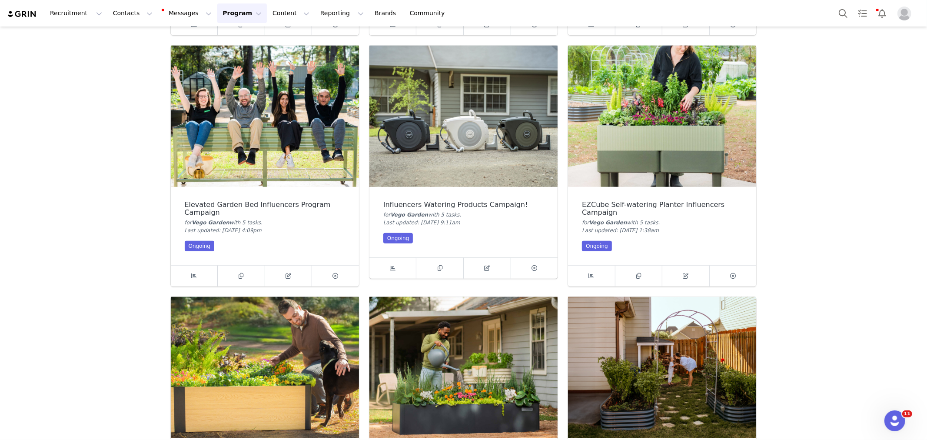
scroll to position [773, 0]
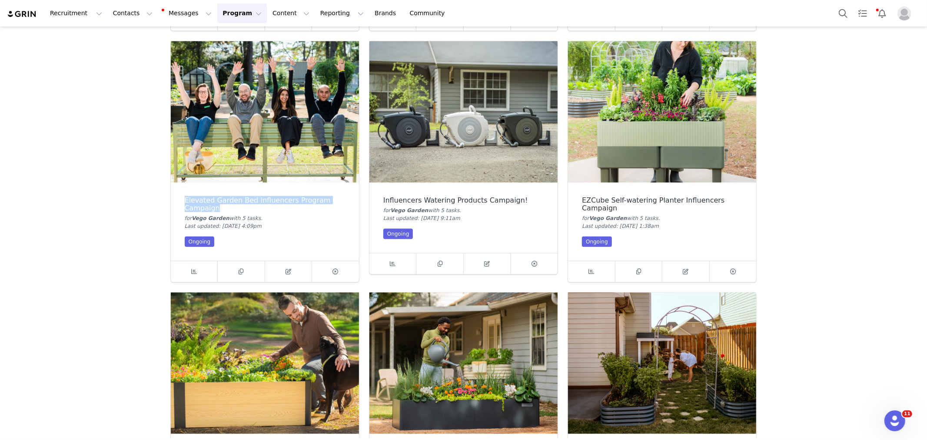
drag, startPoint x: 180, startPoint y: 194, endPoint x: 228, endPoint y: 210, distance: 50.3
click at [228, 210] on div "Elevated Garden Bed Influencers Program Campaign for Vego Garden with 5 task s …" at bounding box center [265, 222] width 188 height 78
copy div "Elevated Garden Bed Influencers Program Campaign"
drag, startPoint x: 381, startPoint y: 199, endPoint x: 527, endPoint y: 198, distance: 146.1
click at [527, 198] on div "Influencers Watering Products Campaign!" at bounding box center [463, 201] width 160 height 8
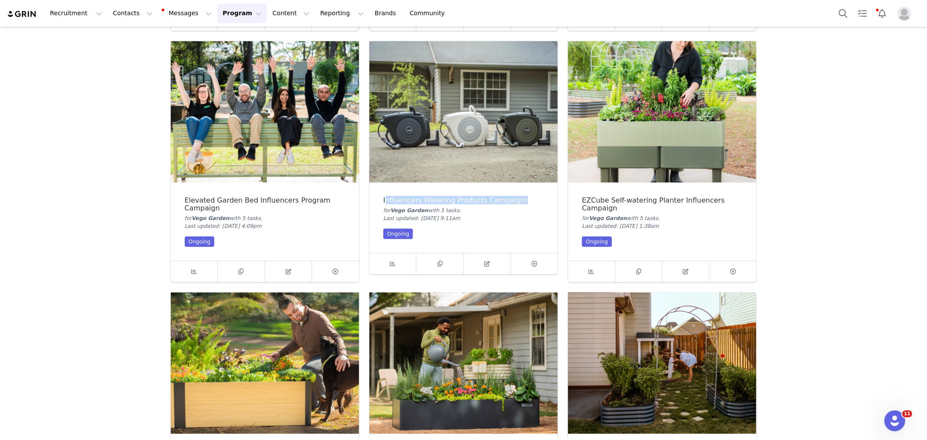
copy div "nfluencers Watering Products Campaign!"
click at [609, 204] on div "EZCube Self-watering Planter Influencers Campaign" at bounding box center [662, 205] width 160 height 16
copy div "EZCube Self-watering Planter Influencers Campaign"
drag, startPoint x: 575, startPoint y: 197, endPoint x: 638, endPoint y: 210, distance: 64.3
click at [638, 210] on div "EZCube Self-watering Planter Influencers Campaign for Vego Garden with 5 task s…" at bounding box center [662, 222] width 188 height 78
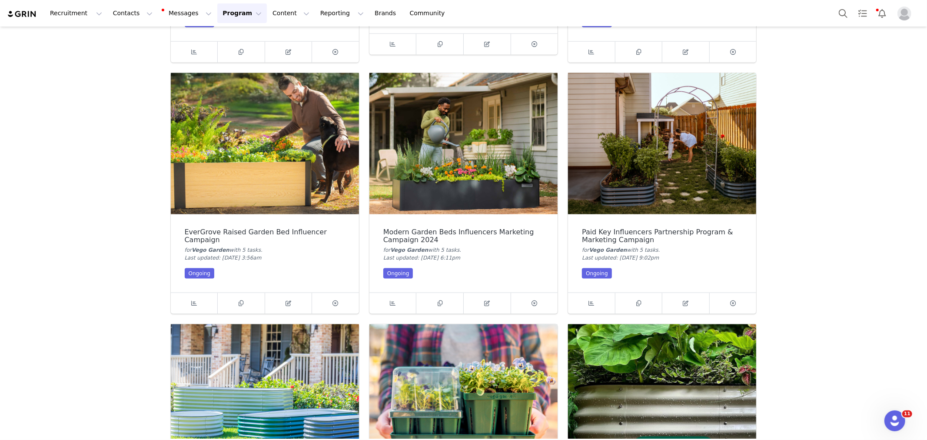
scroll to position [1014, 0]
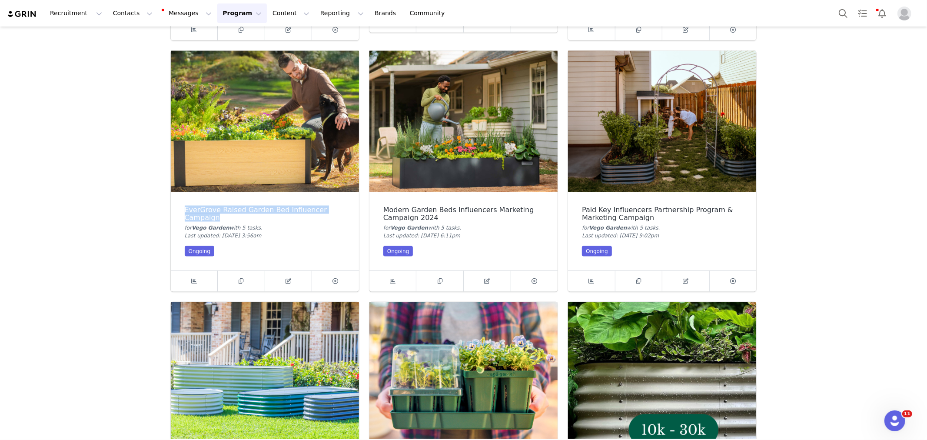
drag, startPoint x: 180, startPoint y: 209, endPoint x: 225, endPoint y: 220, distance: 46.5
click at [225, 220] on div "EverGrove Raised Garden Bed Influencer Campaign for Vego Garden with 5 task s .…" at bounding box center [265, 231] width 188 height 78
copy div "EverGrove Raised Garden Bed Influencer Campaign"
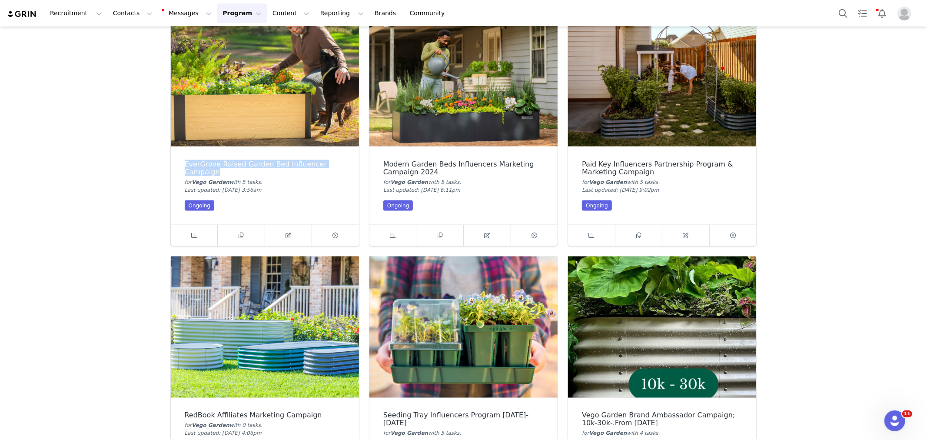
scroll to position [918, 0]
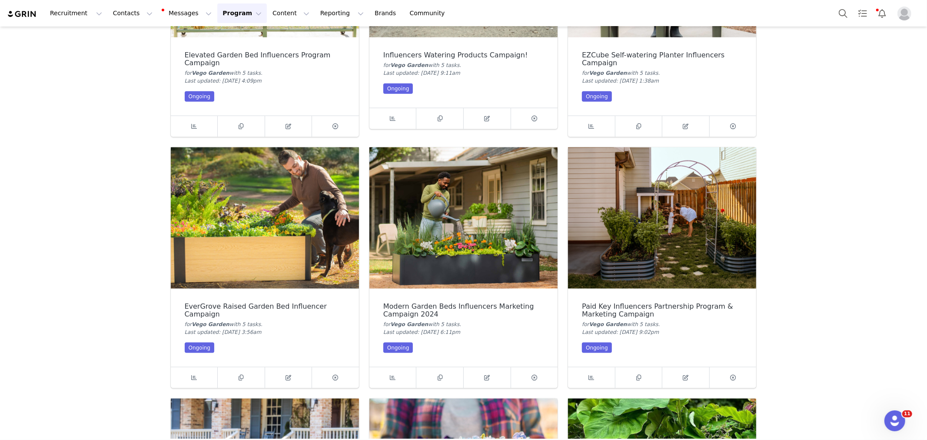
click at [809, 216] on section "Campaigns Sort By Last Updated Newest to Oldest Oldest to Newest Title A-Z Titl…" at bounding box center [463, 233] width 927 height 412
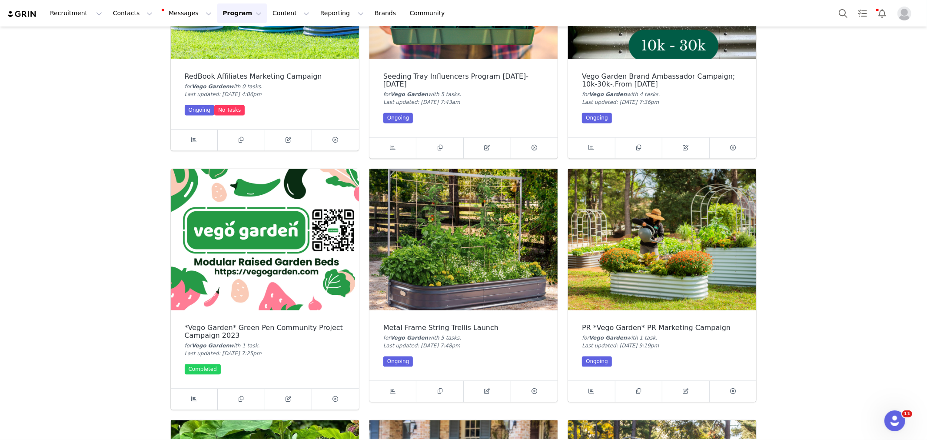
scroll to position [1259, 0]
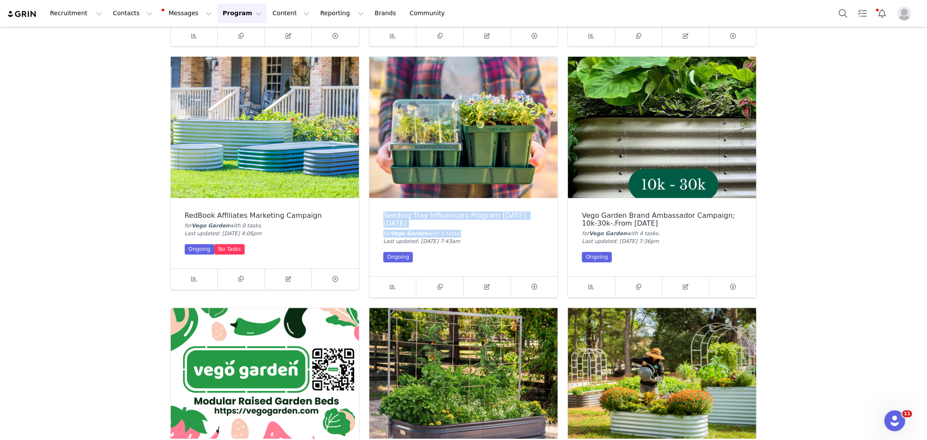
drag, startPoint x: 374, startPoint y: 215, endPoint x: 542, endPoint y: 220, distance: 167.9
click at [542, 220] on div "Seeding Tray Influencers Program [DATE]-[DATE] for [GEOGRAPHIC_DATA] with 5 tas…" at bounding box center [464, 237] width 188 height 78
click at [511, 219] on div "Seeding Tray Influencers Program [DATE]-[DATE]" at bounding box center [463, 220] width 160 height 16
click at [507, 214] on div "Seeding Tray Influencers Program [DATE]-[DATE]" at bounding box center [463, 220] width 160 height 16
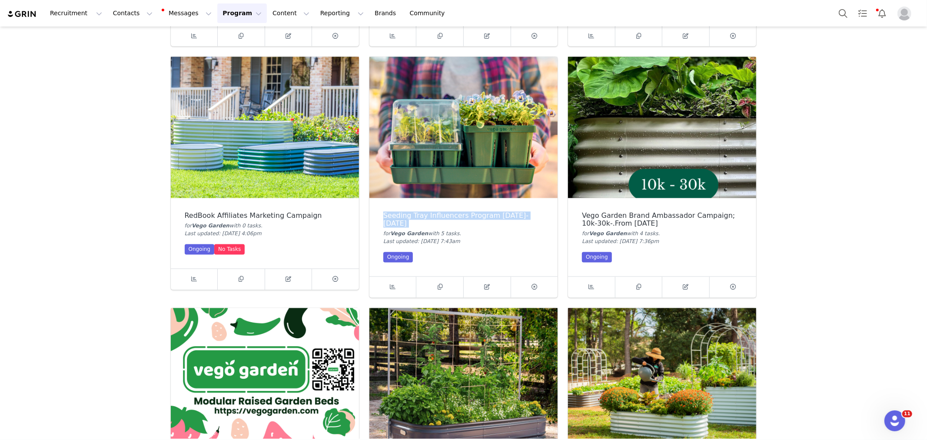
click at [507, 214] on div "Seeding Tray Influencers Program [DATE]-[DATE]" at bounding box center [463, 220] width 160 height 16
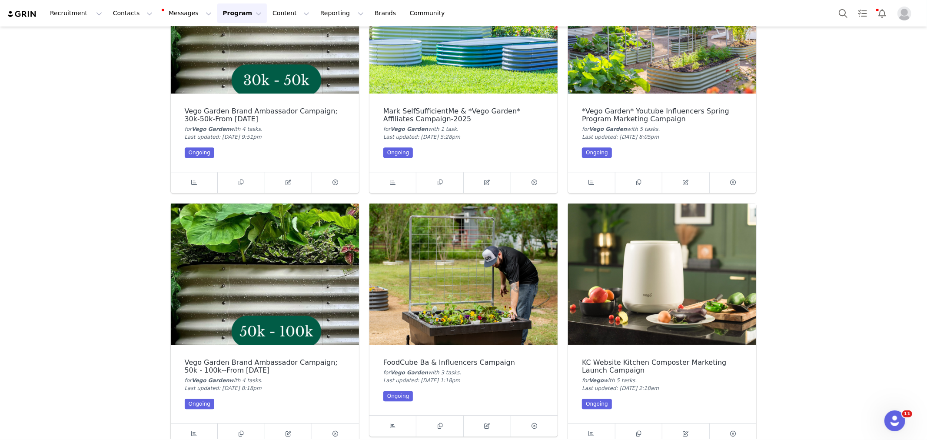
scroll to position [1884, 0]
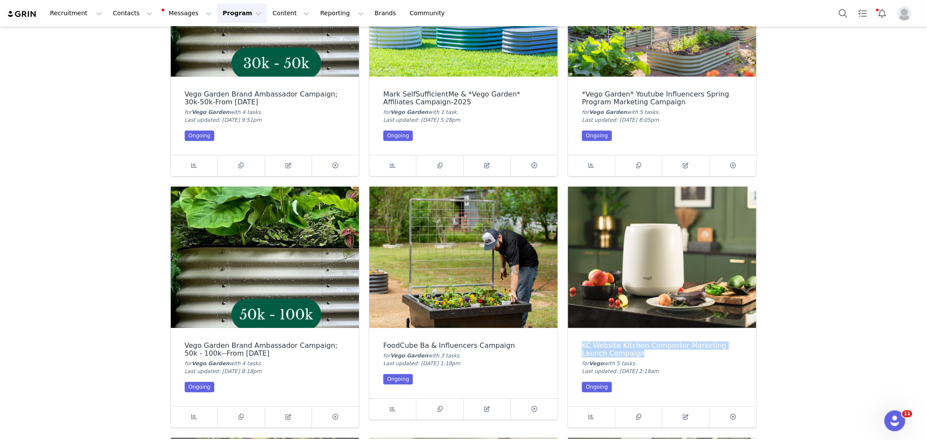
drag, startPoint x: 580, startPoint y: 343, endPoint x: 658, endPoint y: 353, distance: 78.9
click at [658, 353] on div "KC Website Kitchen Composter Marketing Launch Campaign" at bounding box center [662, 350] width 160 height 16
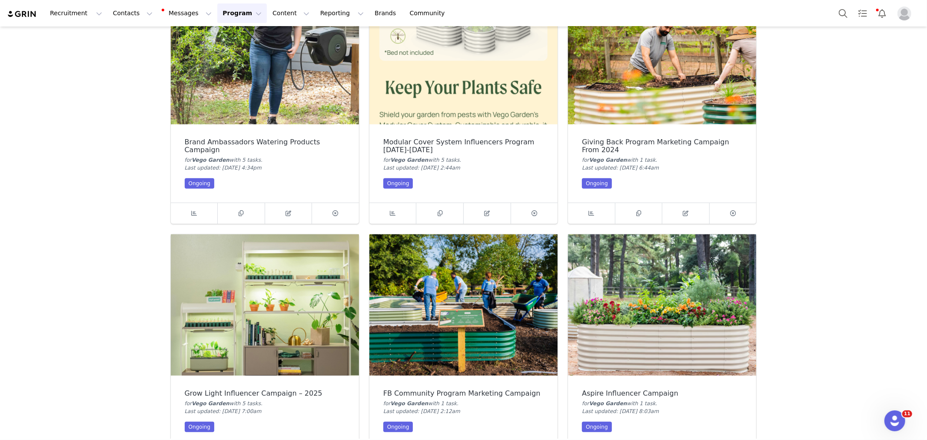
scroll to position [0, 0]
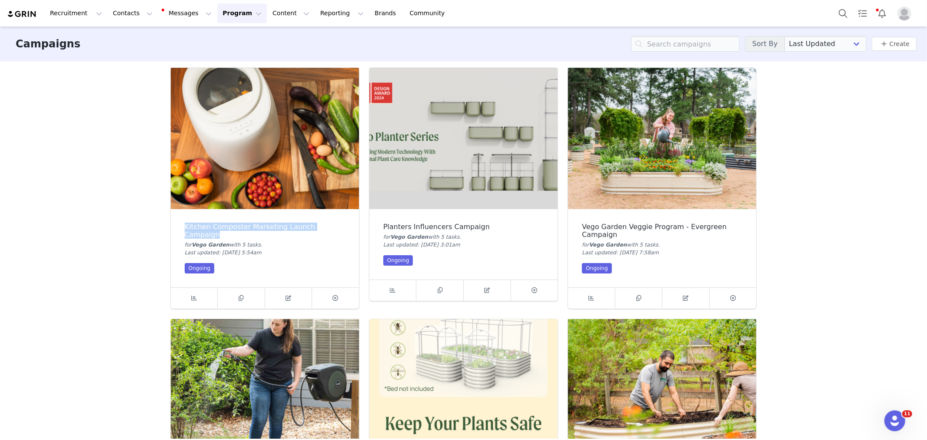
drag, startPoint x: 180, startPoint y: 225, endPoint x: 220, endPoint y: 238, distance: 41.8
click at [220, 238] on div "Kitchen Composter Marketing Launch Campaign" at bounding box center [265, 231] width 160 height 16
copy div "Kitchen Composter Marketing Launch Campaign"
